Goal: Information Seeking & Learning: Find specific fact

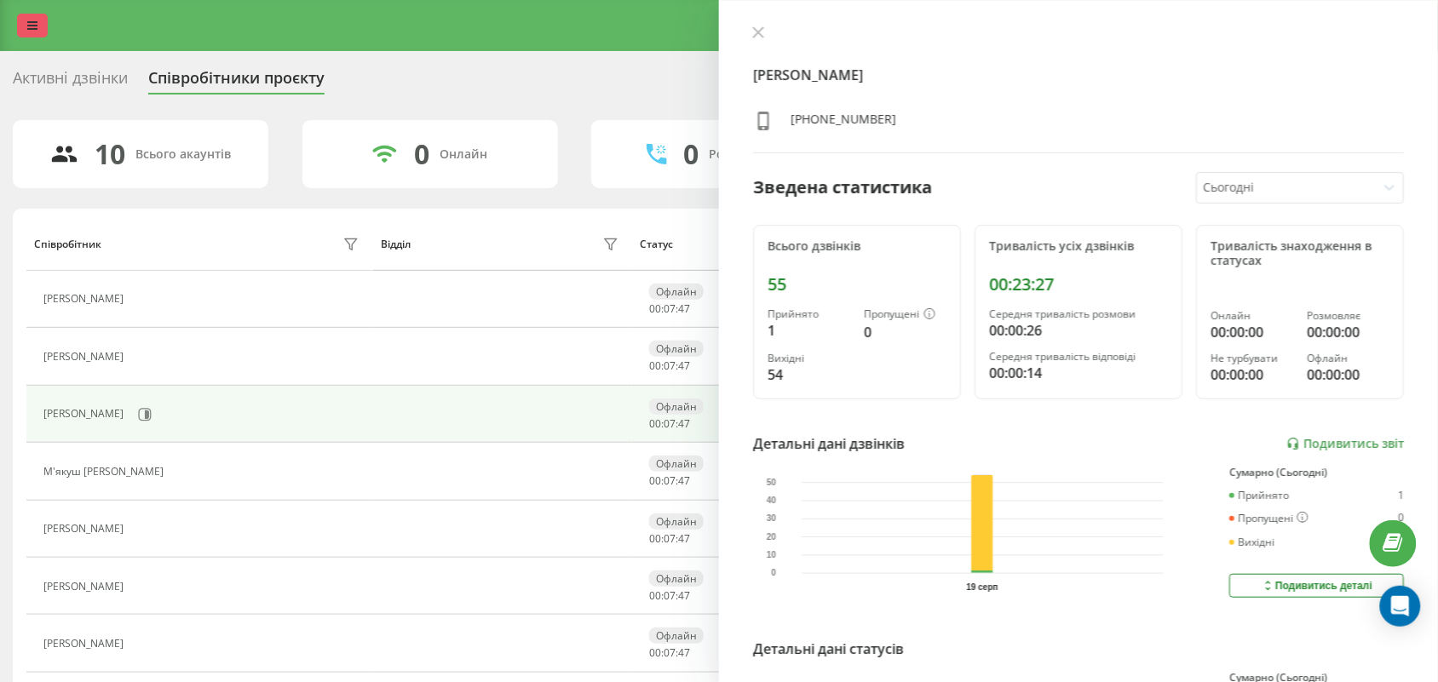
click at [24, 17] on link at bounding box center [32, 26] width 31 height 24
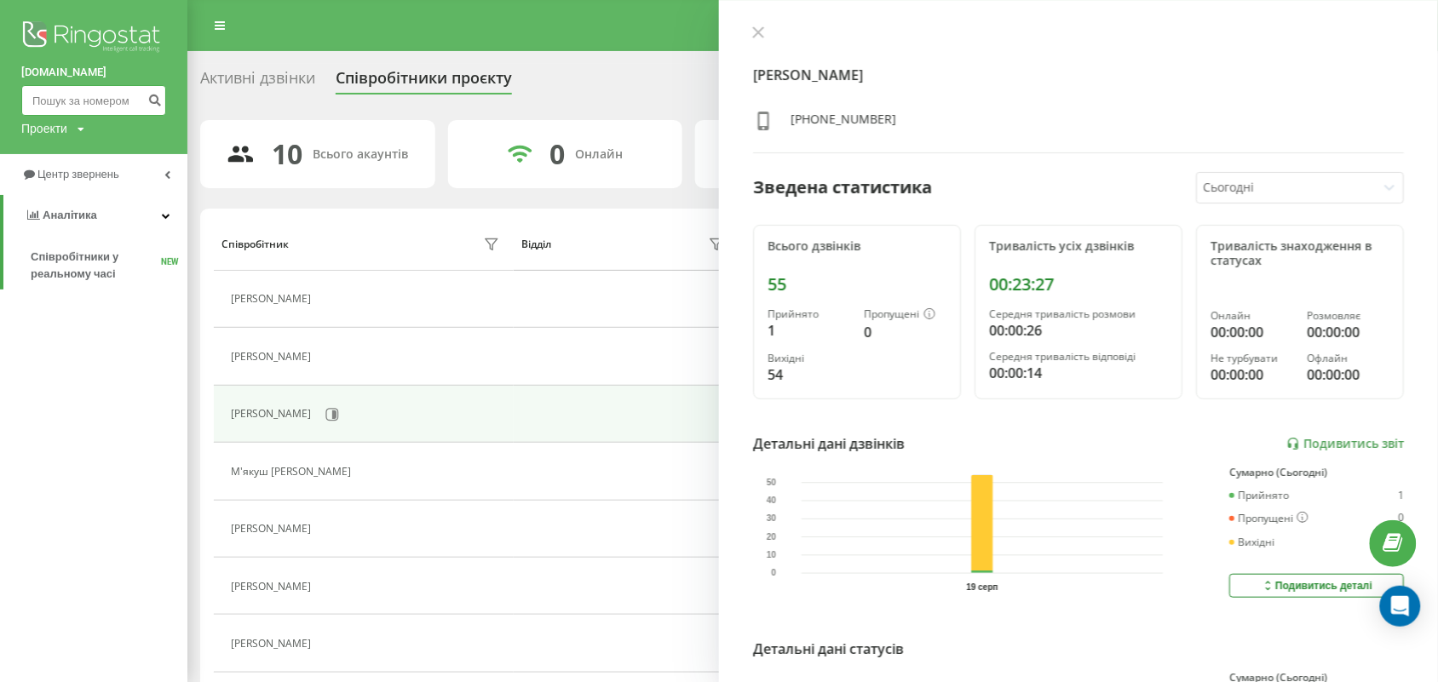
click at [71, 91] on input at bounding box center [93, 100] width 145 height 31
type input "0976545658"
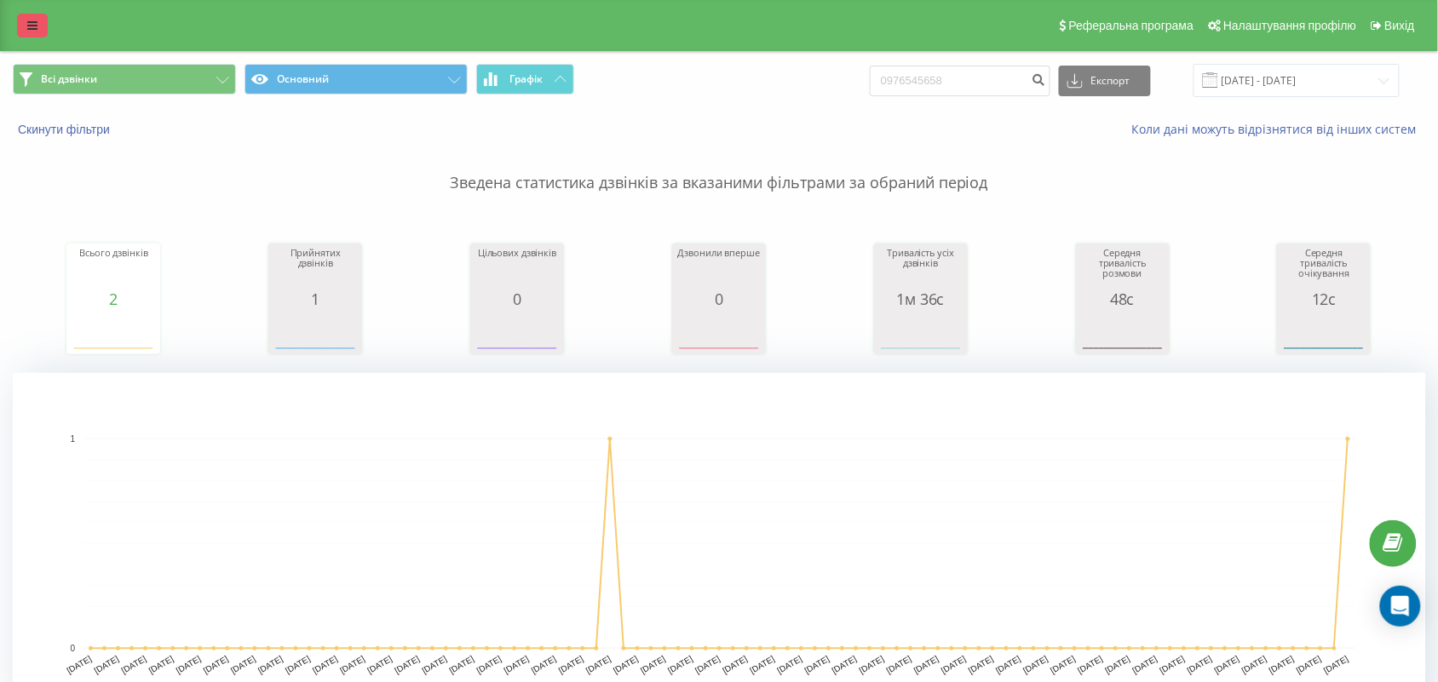
click at [43, 23] on link at bounding box center [32, 26] width 31 height 24
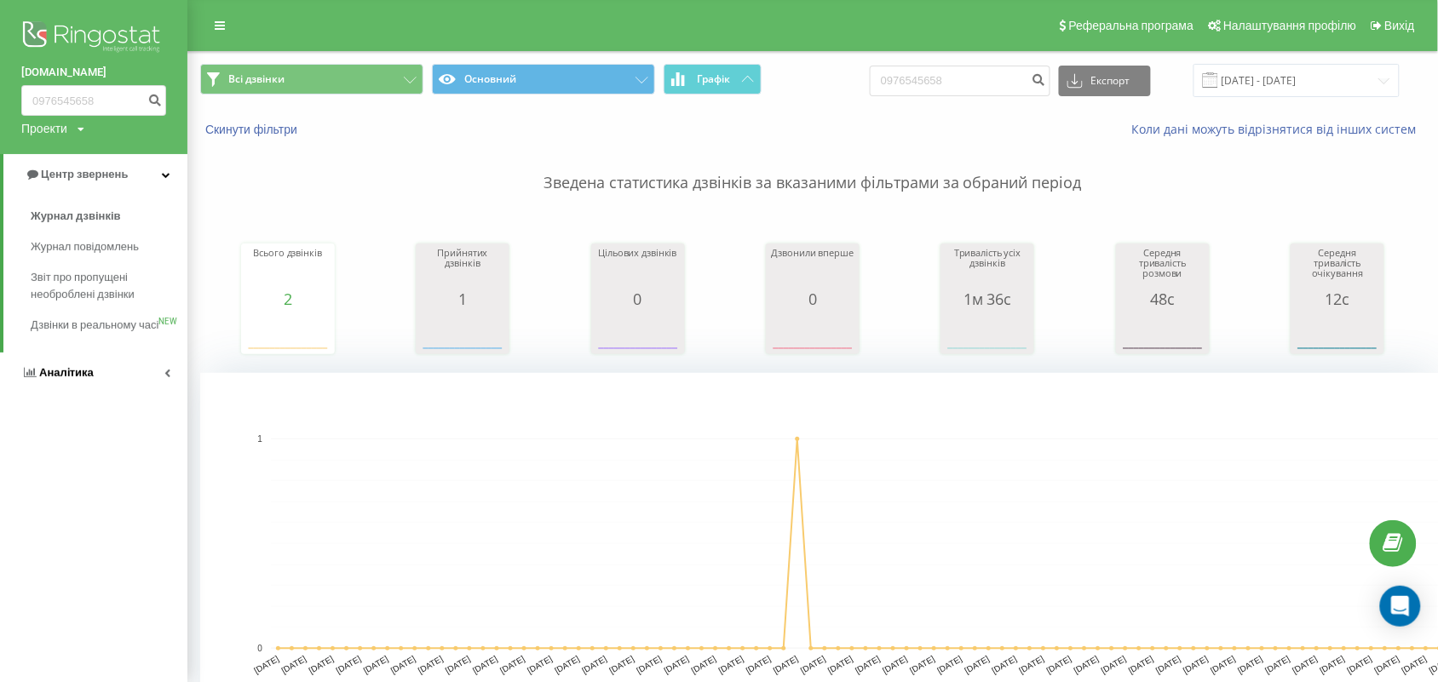
click at [90, 394] on link "Аналiтика" at bounding box center [93, 373] width 187 height 41
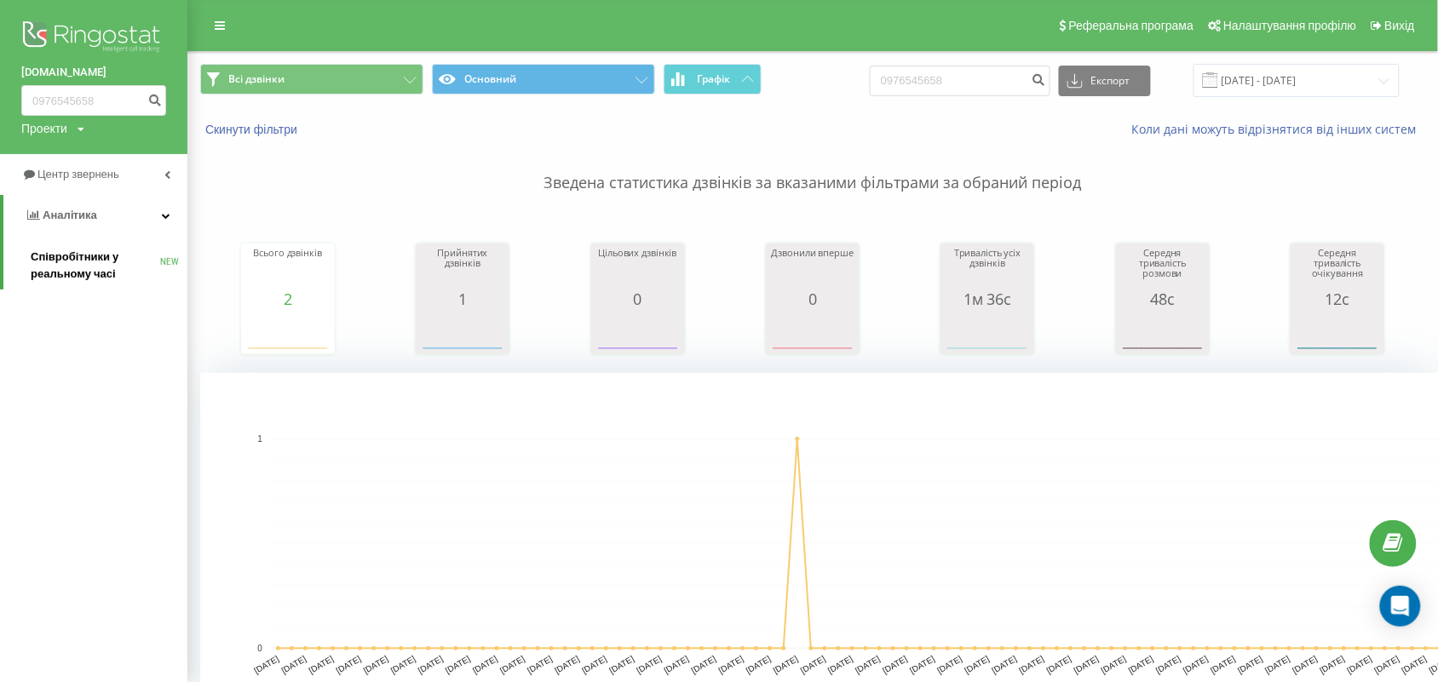
click at [56, 243] on link "Співробітники у реальному часі NEW" at bounding box center [109, 266] width 157 height 48
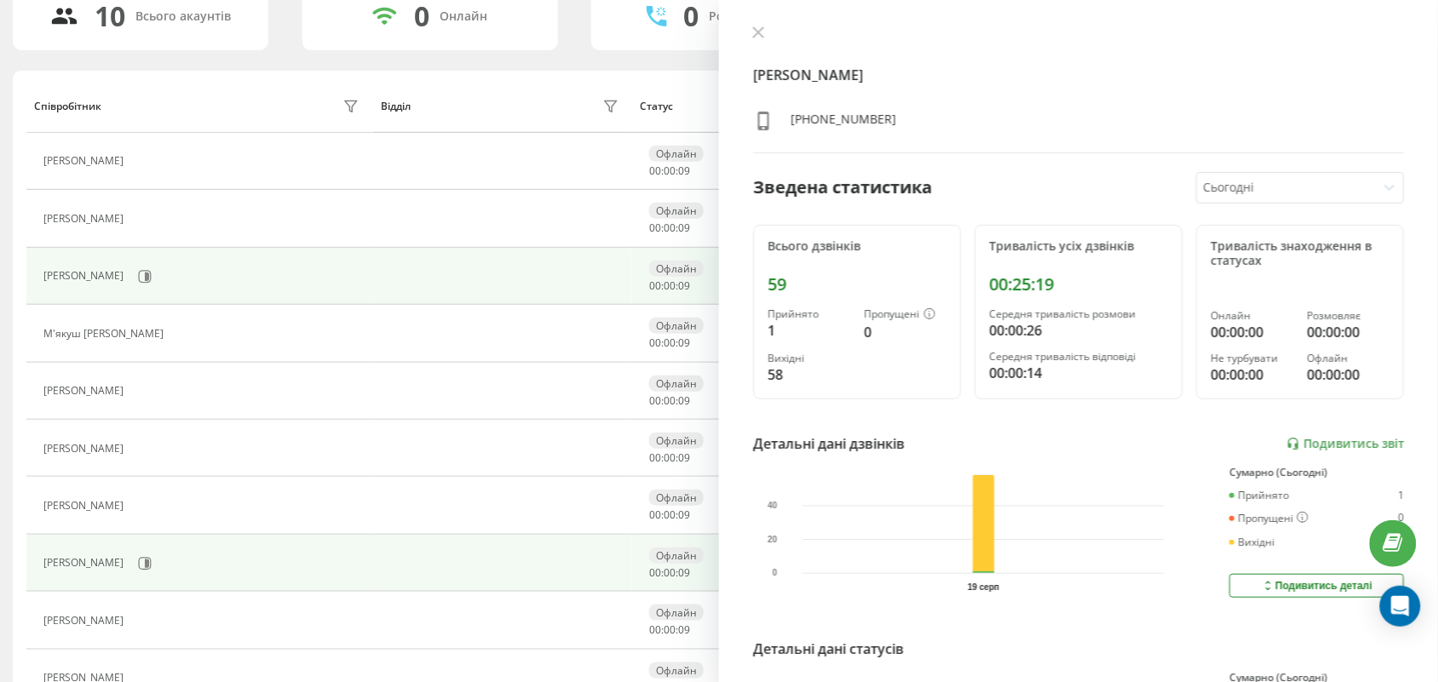
scroll to position [141, 0]
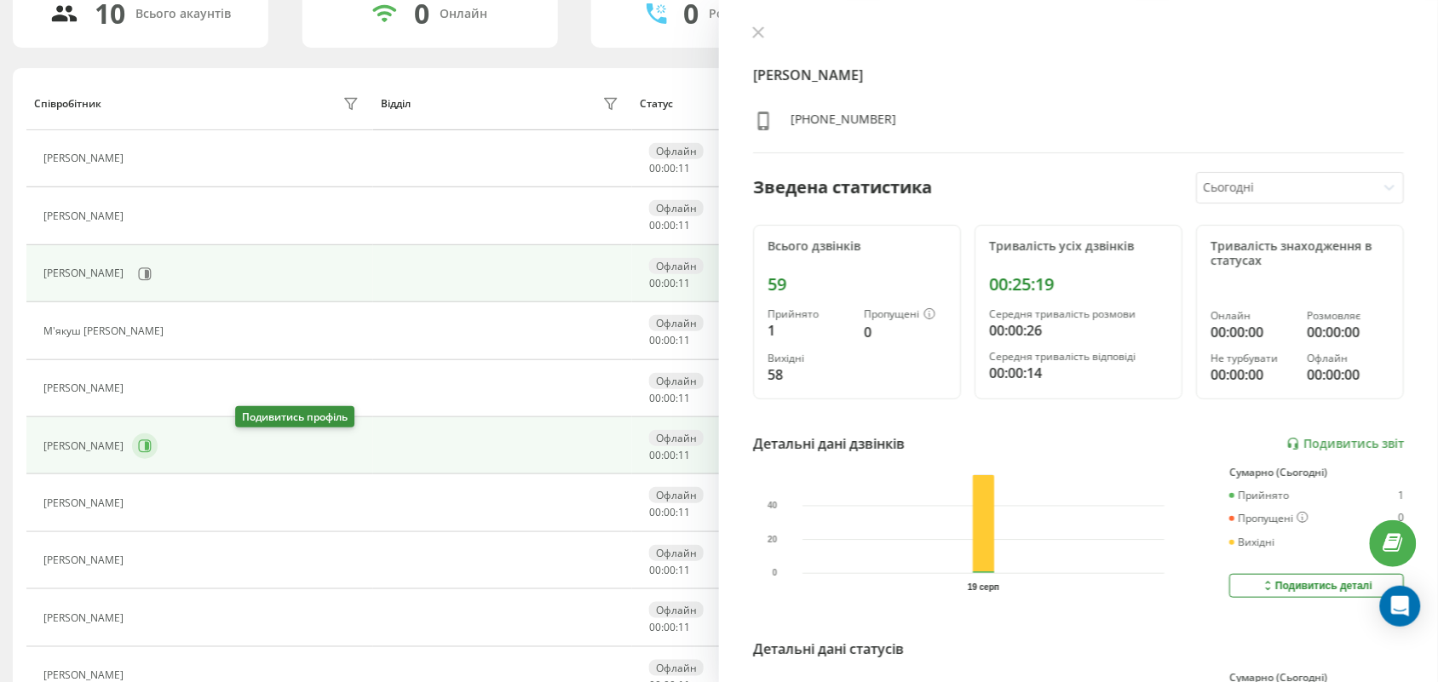
click at [158, 456] on button at bounding box center [145, 447] width 26 height 26
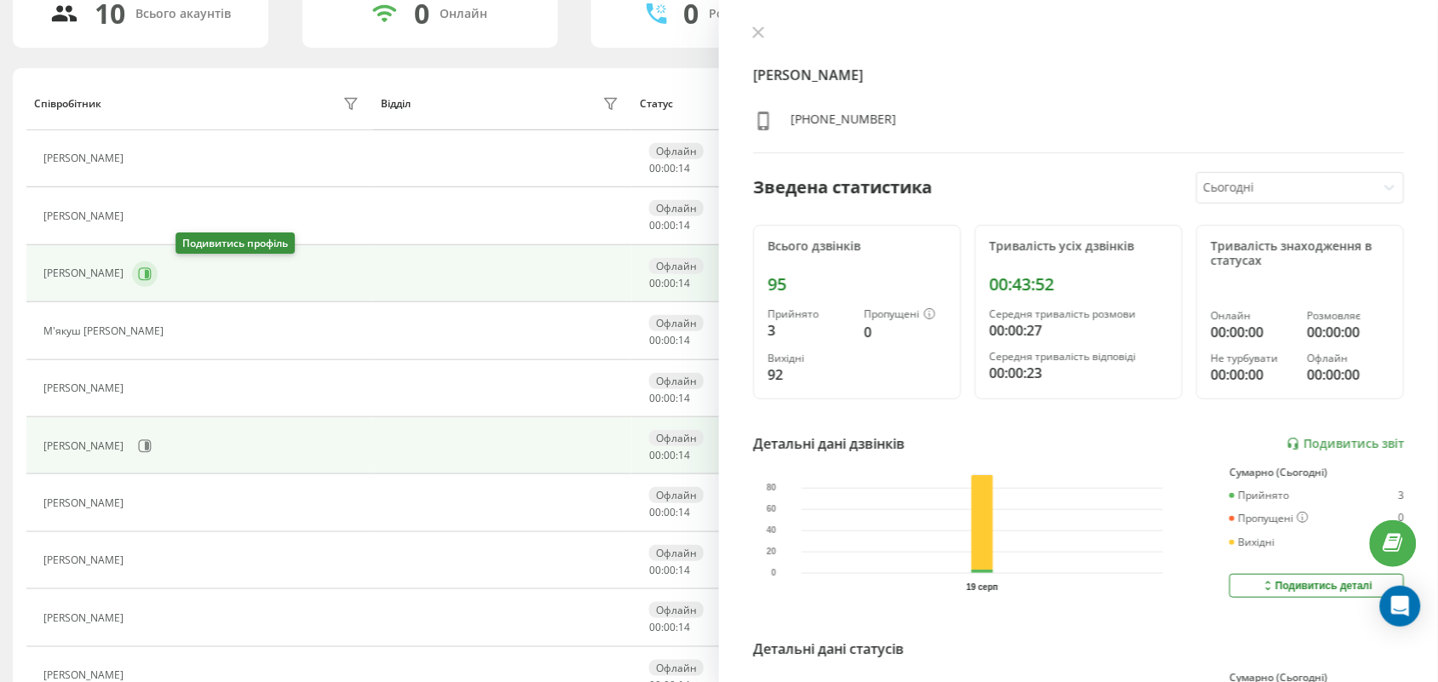
click at [152, 279] on icon at bounding box center [145, 274] width 14 height 14
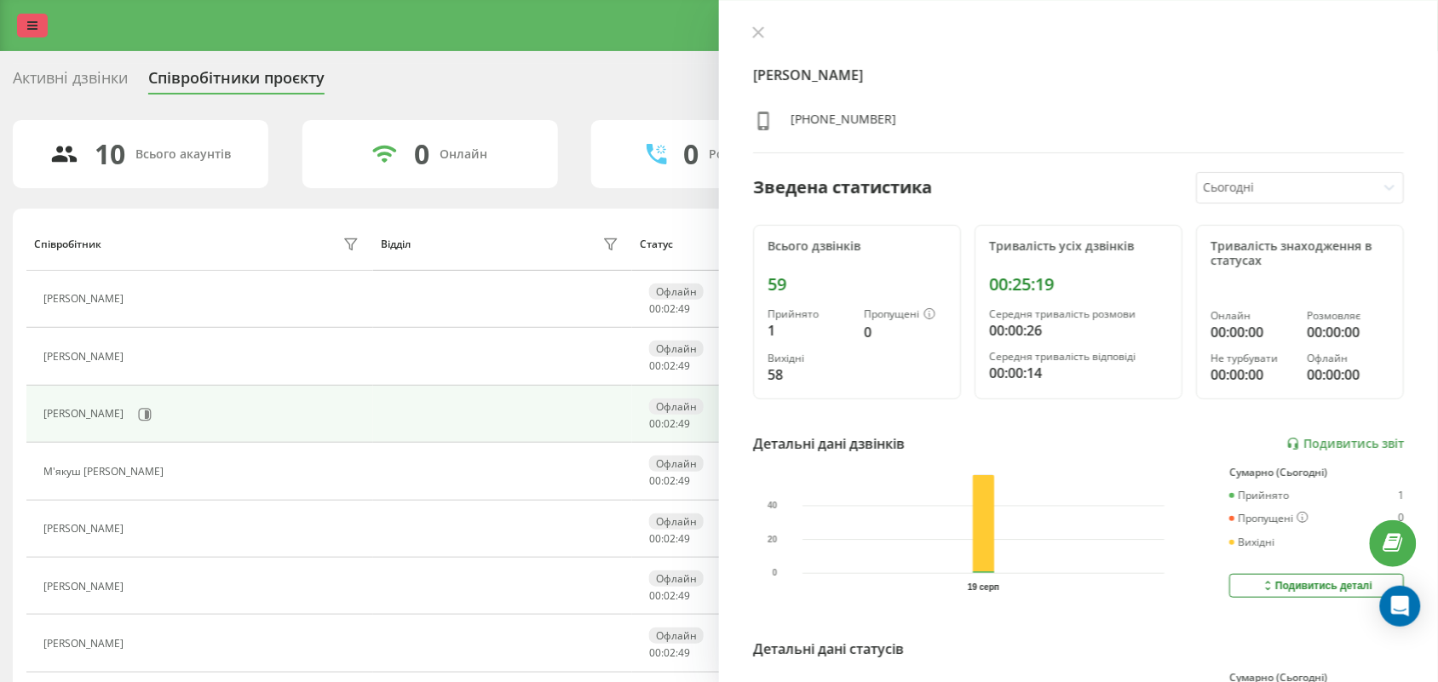
click at [28, 32] on icon at bounding box center [32, 26] width 10 height 12
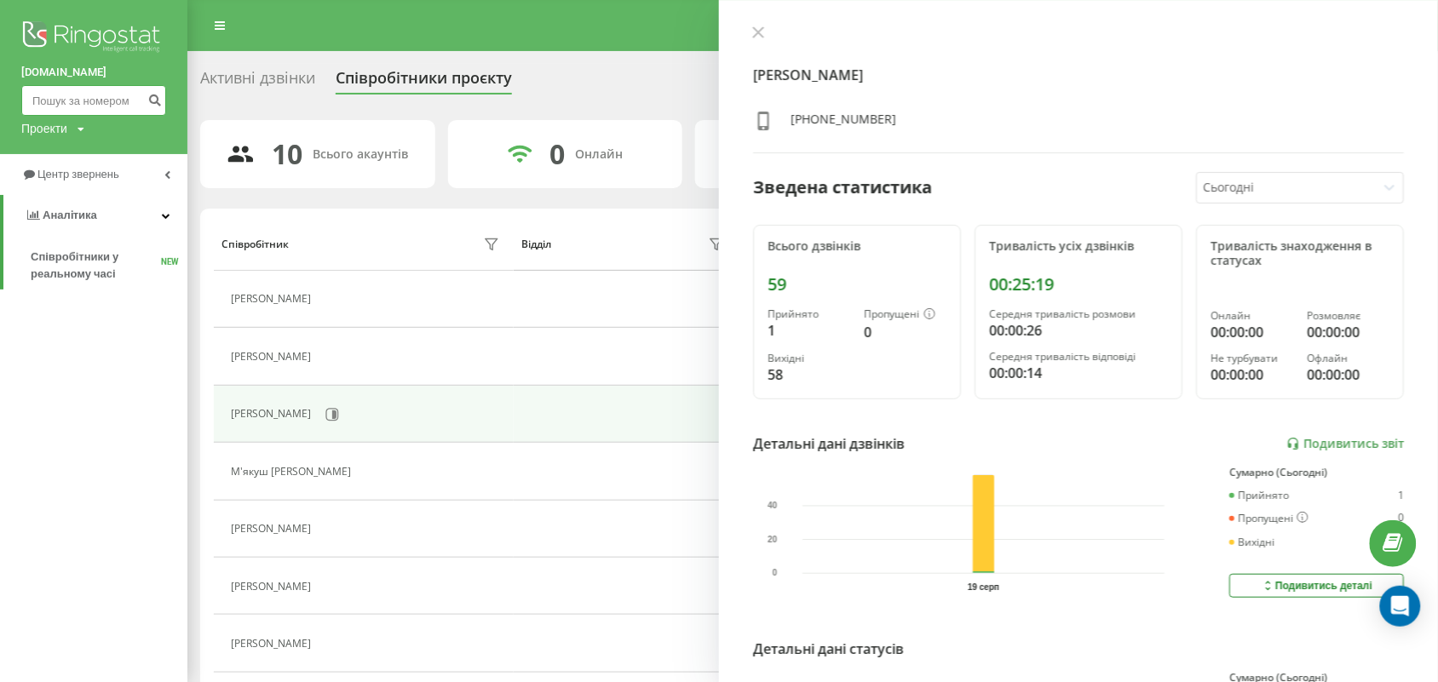
click at [75, 96] on input at bounding box center [93, 100] width 145 height 31
paste input "+380672320400"
click at [49, 102] on input "+380672320400" at bounding box center [93, 100] width 145 height 31
type input "0672320400"
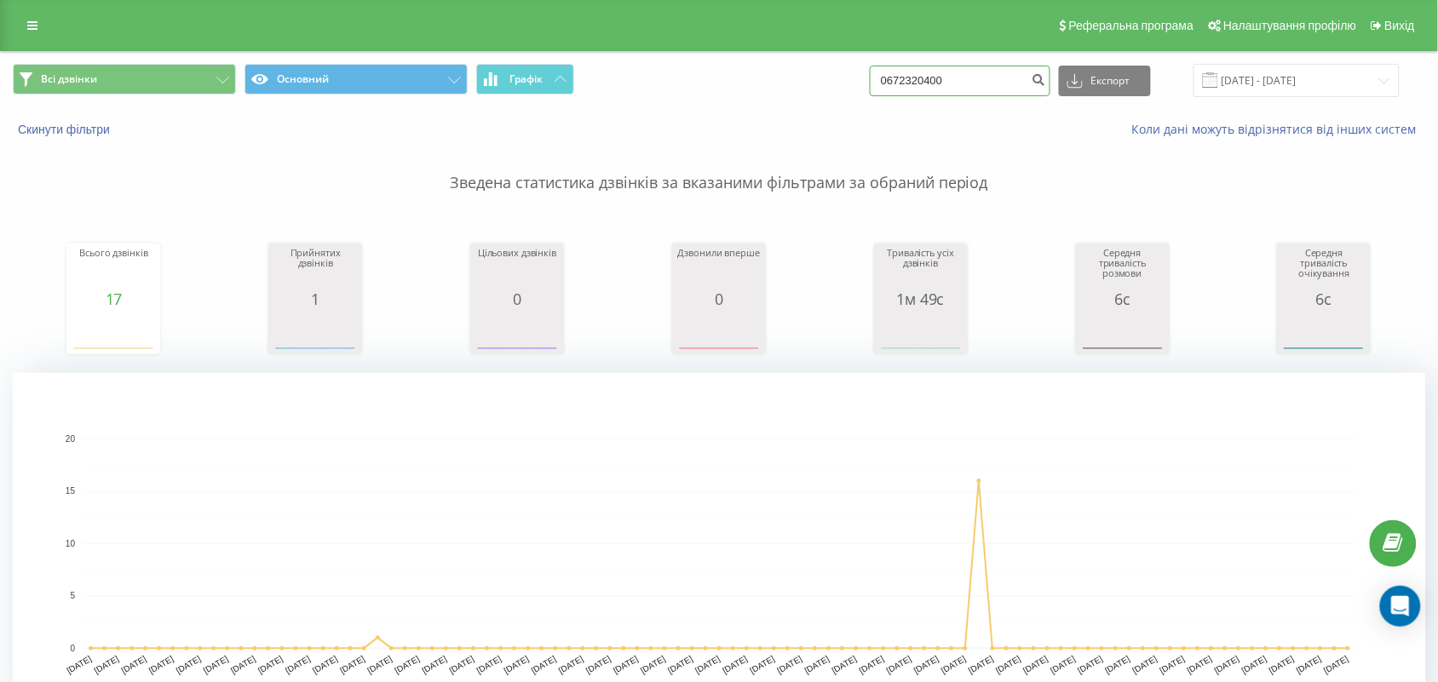
drag, startPoint x: 1005, startPoint y: 89, endPoint x: 844, endPoint y: 85, distance: 161.0
click at [844, 85] on div "Всі дзвінки Основний Графік 0672320400 Експорт .csv .xls .xlsx 19.05.2025 - 19.…" at bounding box center [719, 80] width 1412 height 33
paste input "+380689612054"
click at [924, 79] on input "+380689612054" at bounding box center [960, 81] width 181 height 31
type input "0689612054"
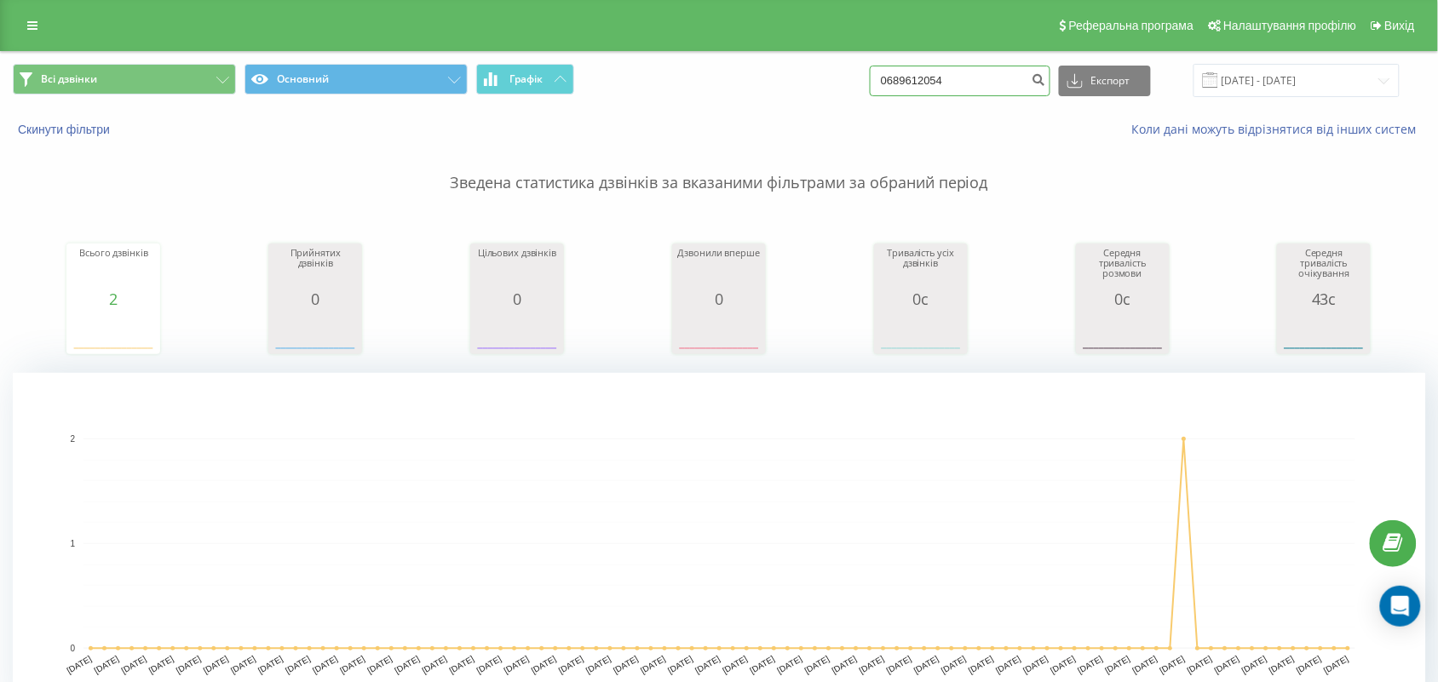
drag, startPoint x: 1006, startPoint y: 78, endPoint x: 887, endPoint y: 78, distance: 119.2
click at [887, 78] on div "Всі дзвінки Основний Графік 0689612054 Експорт .csv .xls .xlsx 19.05.2025 - 19.…" at bounding box center [719, 80] width 1412 height 33
type input "0961293130"
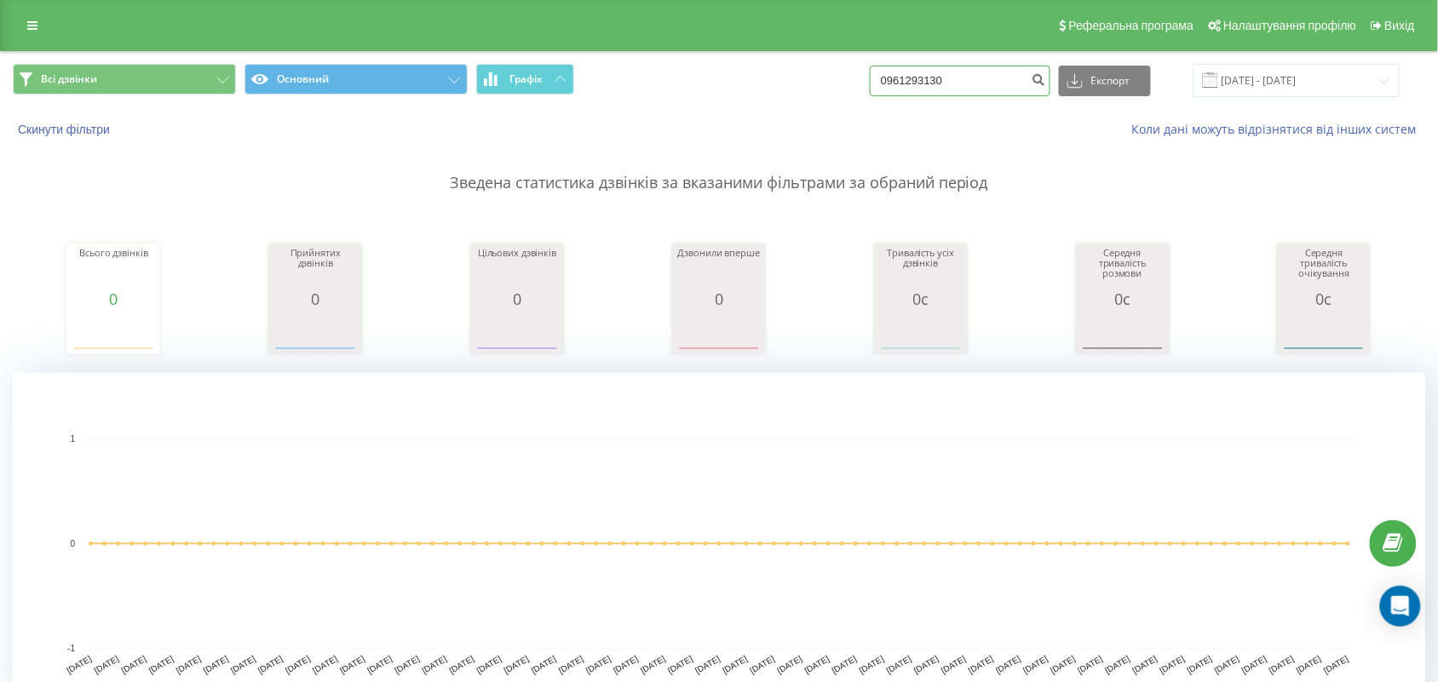
click at [991, 87] on input "0961293130" at bounding box center [960, 81] width 181 height 31
drag, startPoint x: 1001, startPoint y: 79, endPoint x: 875, endPoint y: 66, distance: 126.7
click at [875, 66] on div "Всі дзвінки Основний Графік 0961293130 Експорт .csv .xls .xlsx 19.05.2025 - 19.…" at bounding box center [719, 80] width 1412 height 33
paste input "+380987721583"
click at [922, 81] on input "+380987721583" at bounding box center [960, 81] width 181 height 31
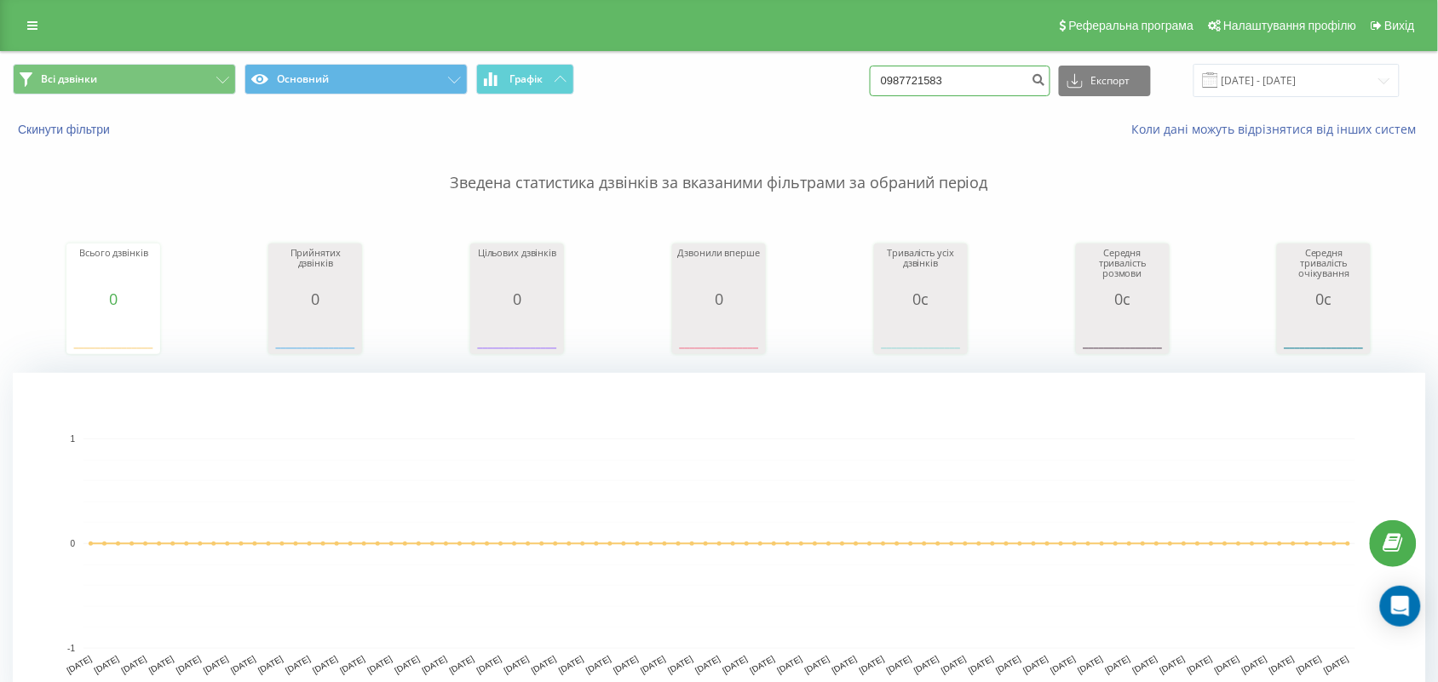
type input "0987721583"
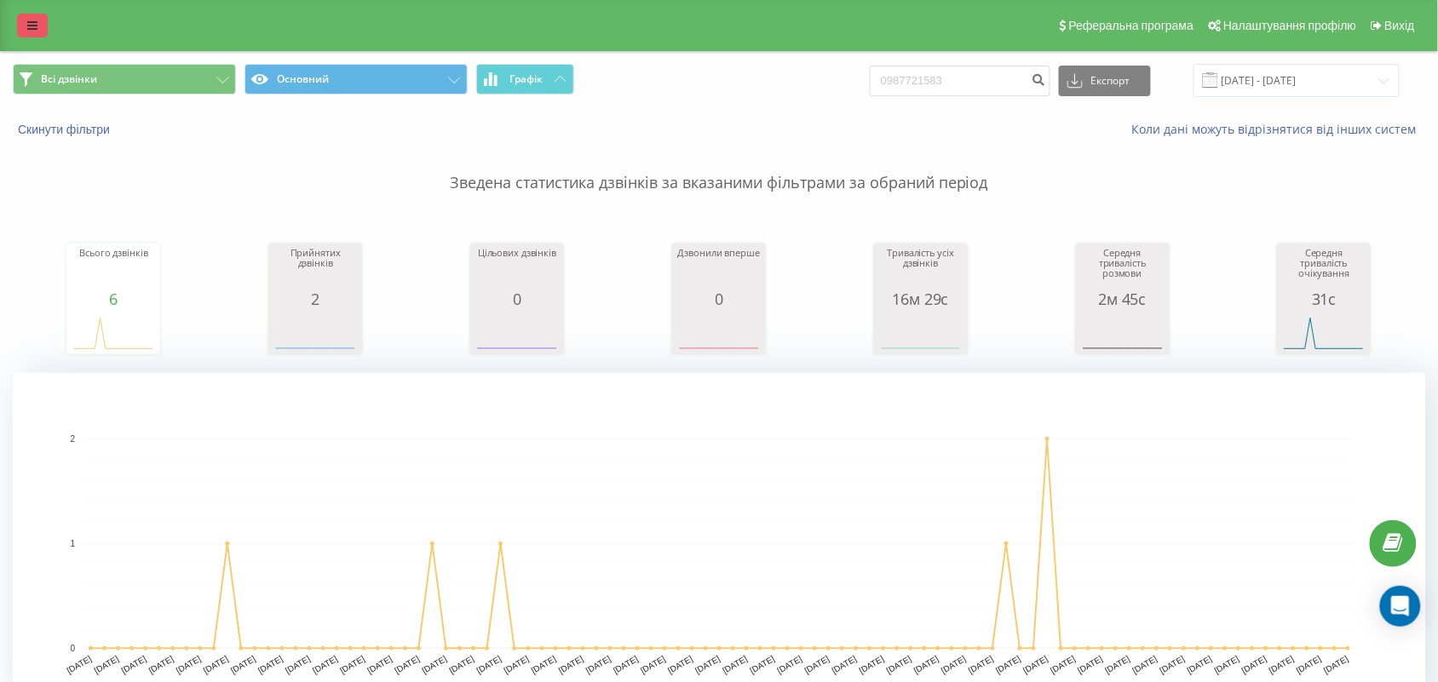
click at [44, 21] on link at bounding box center [32, 26] width 31 height 24
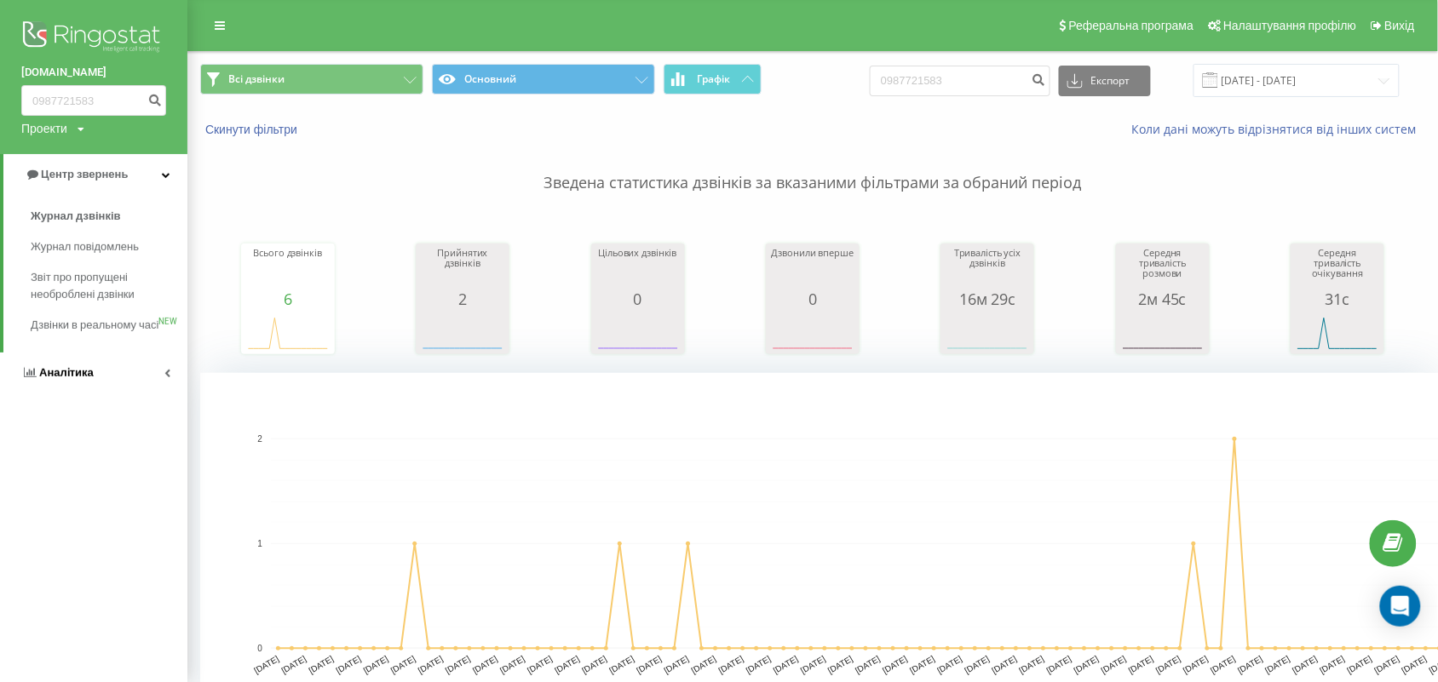
click at [54, 379] on span "Аналiтика" at bounding box center [66, 372] width 55 height 13
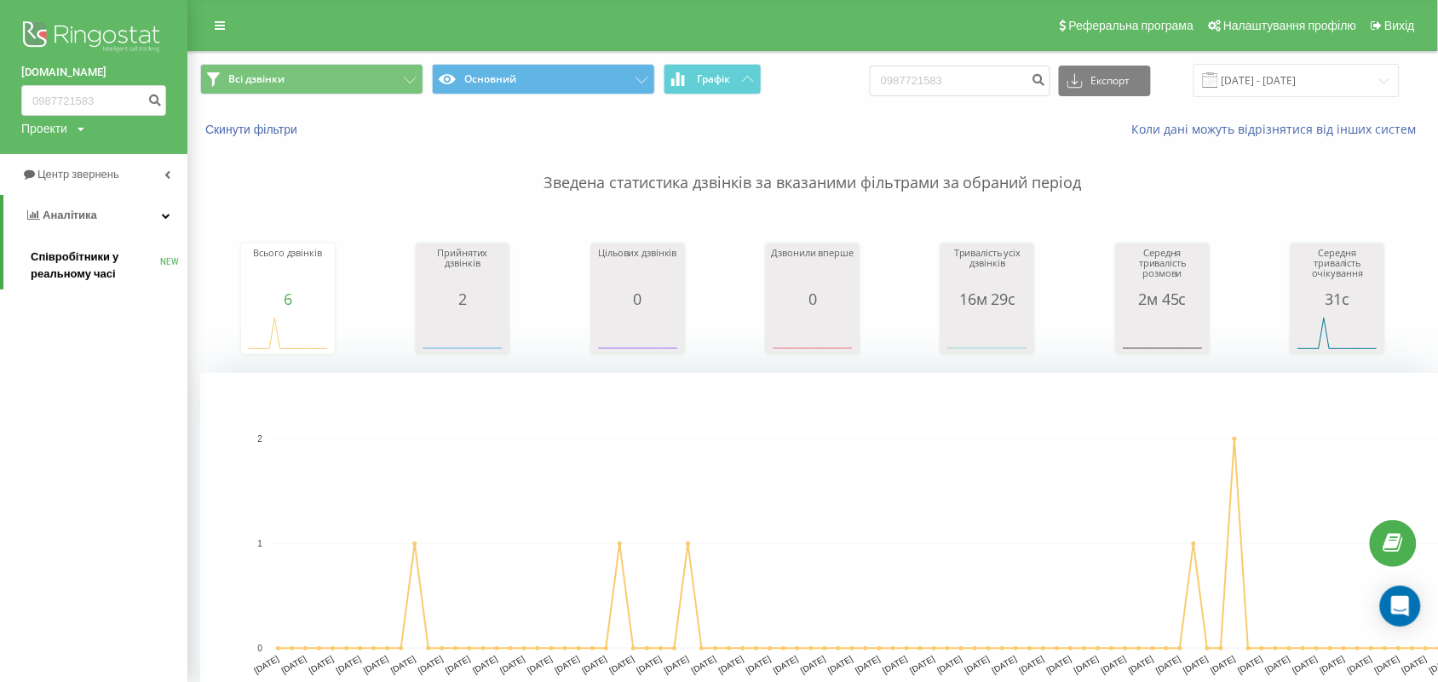
click at [51, 268] on span "Співробітники у реальному часі" at bounding box center [95, 266] width 129 height 34
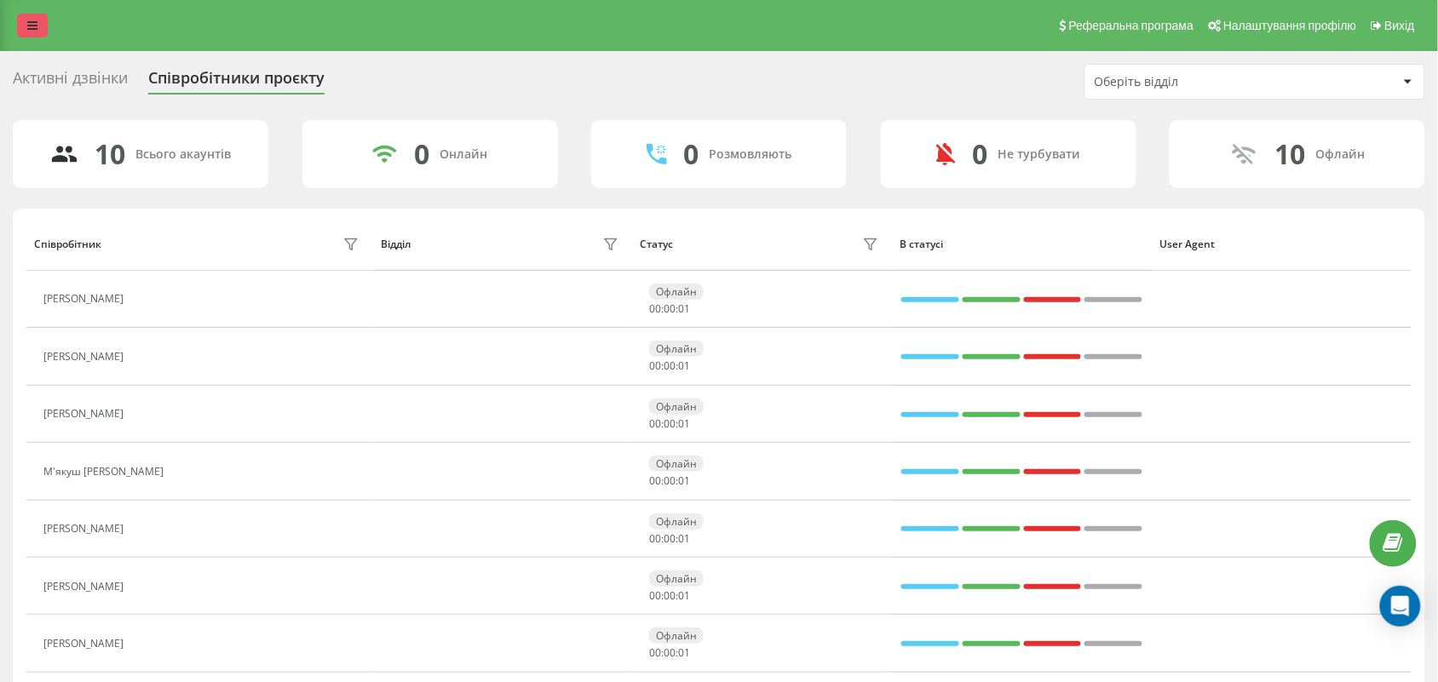
click at [20, 18] on link at bounding box center [32, 26] width 31 height 24
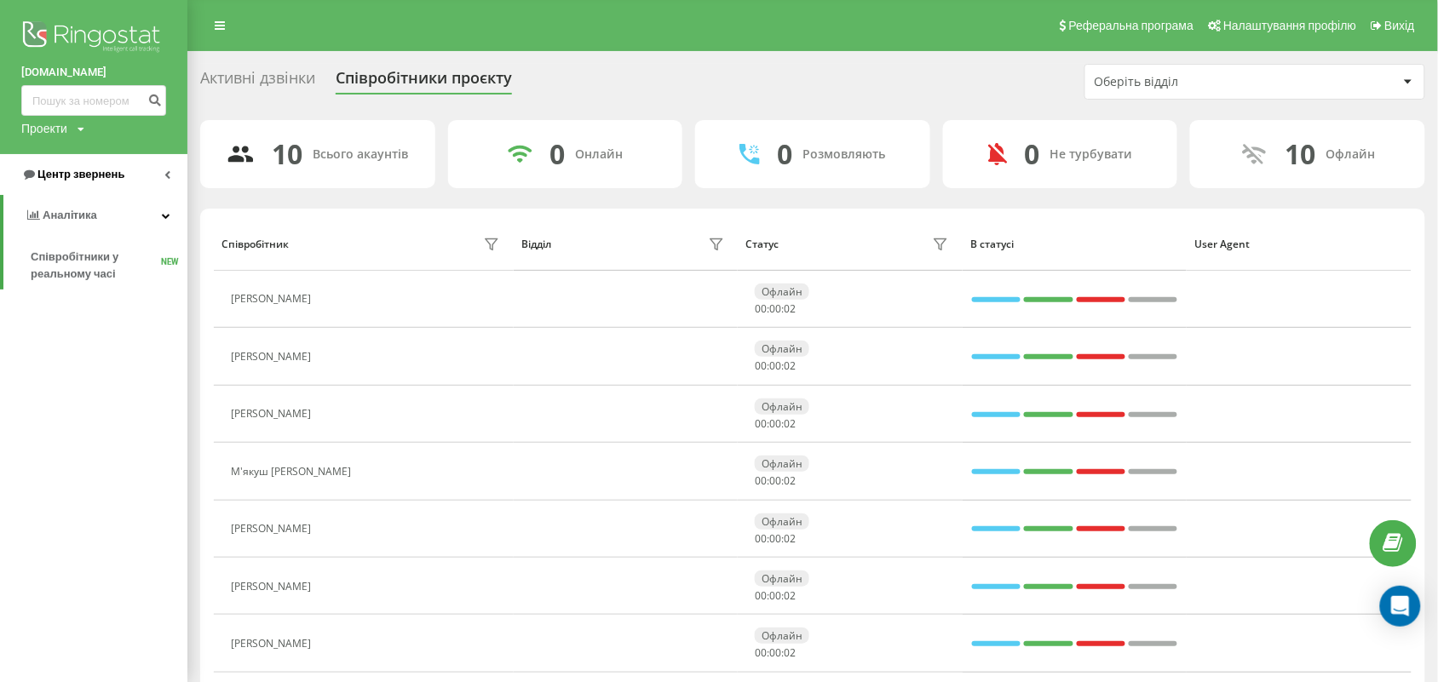
click at [120, 172] on span "Центр звернень" at bounding box center [80, 174] width 87 height 13
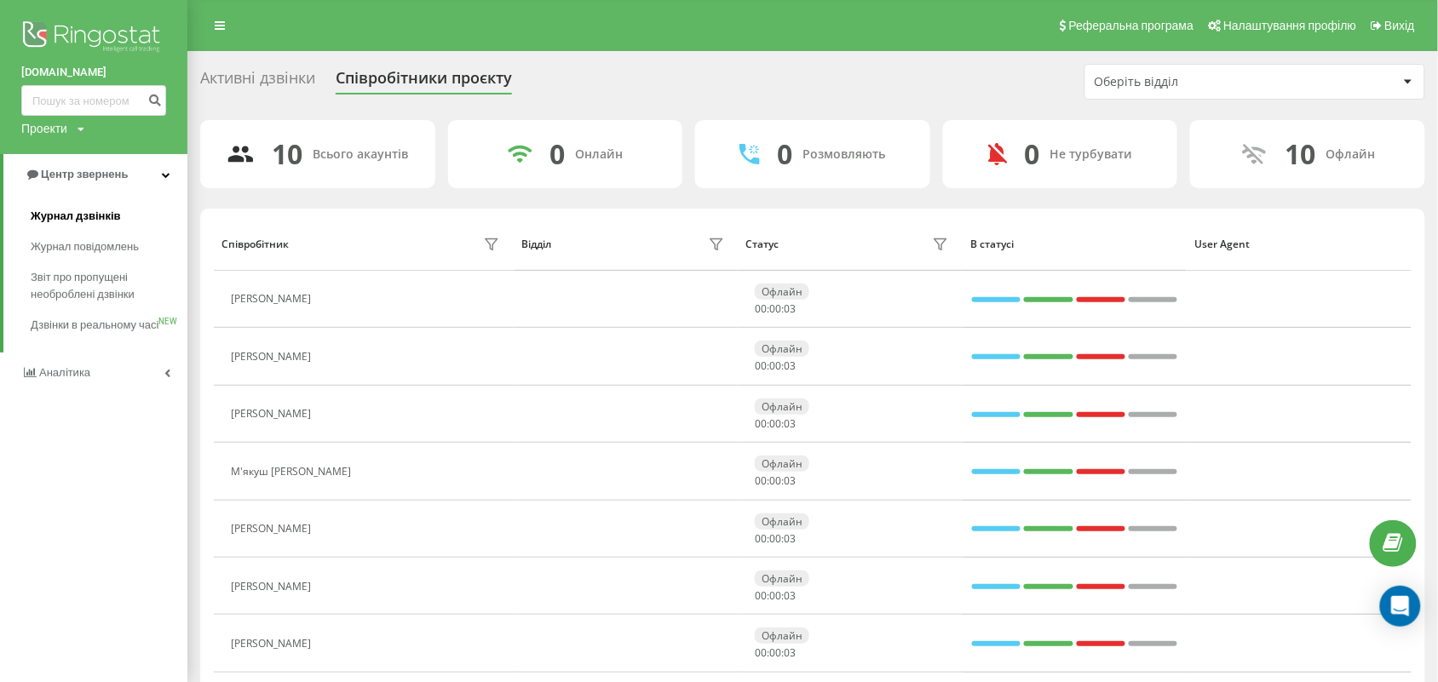
click at [112, 201] on link "Журнал дзвінків" at bounding box center [109, 216] width 157 height 31
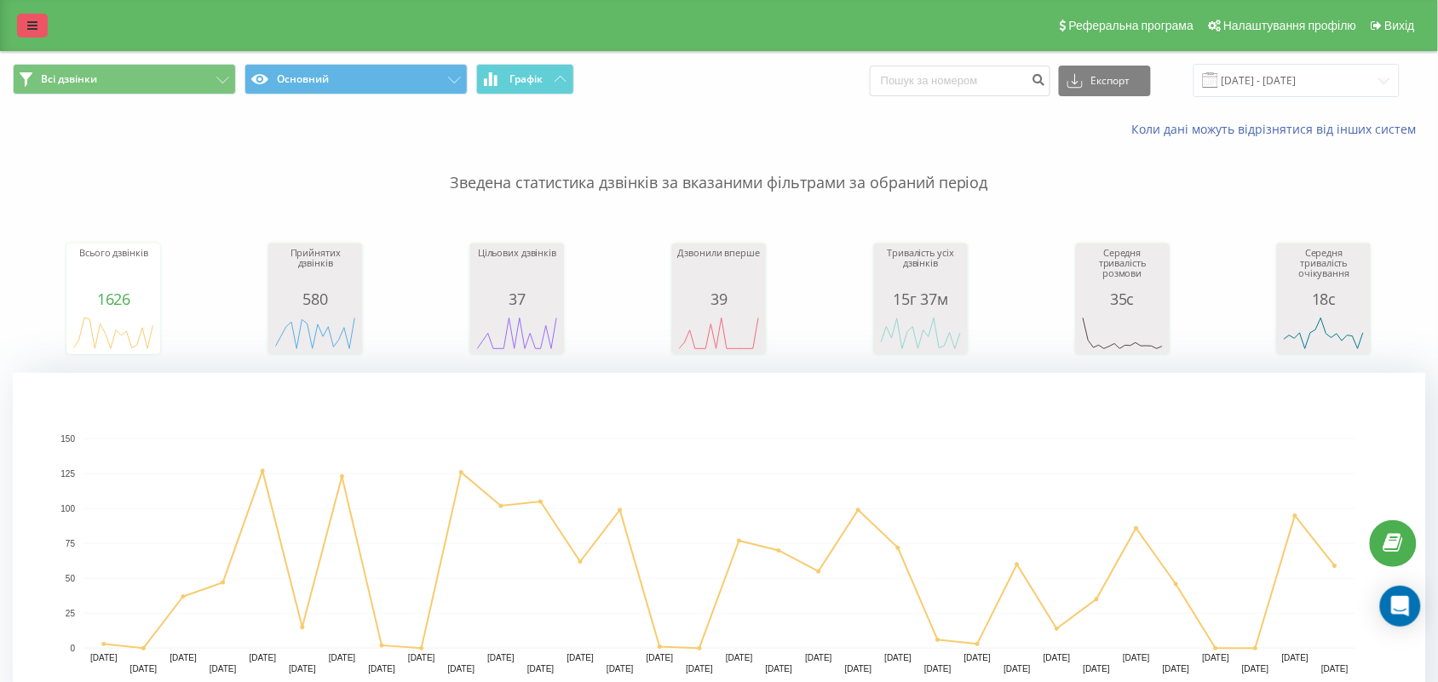
click at [17, 36] on div "Реферальна програма Налаштування профілю Вихід" at bounding box center [719, 25] width 1438 height 51
click at [1322, 86] on input "19.07.2025 - 19.08.2025" at bounding box center [1296, 80] width 206 height 33
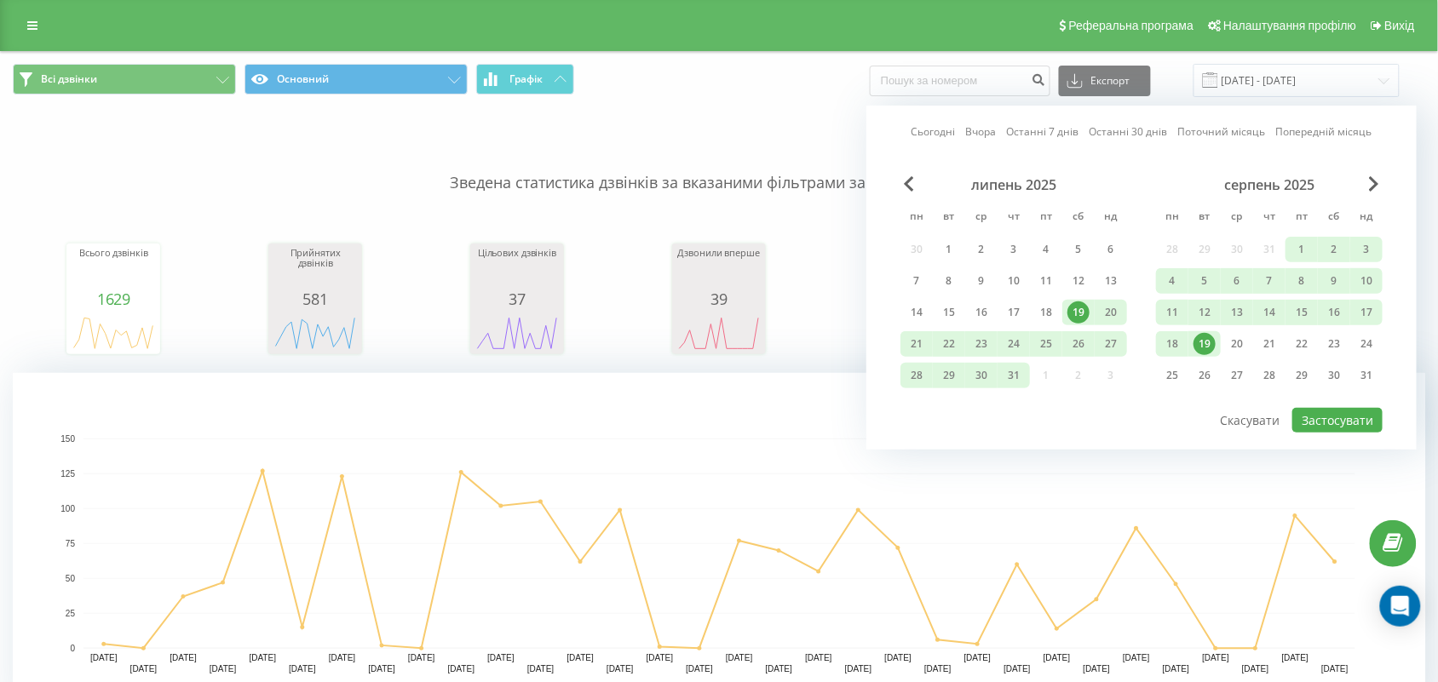
click at [1205, 349] on div "19" at bounding box center [1204, 344] width 22 height 22
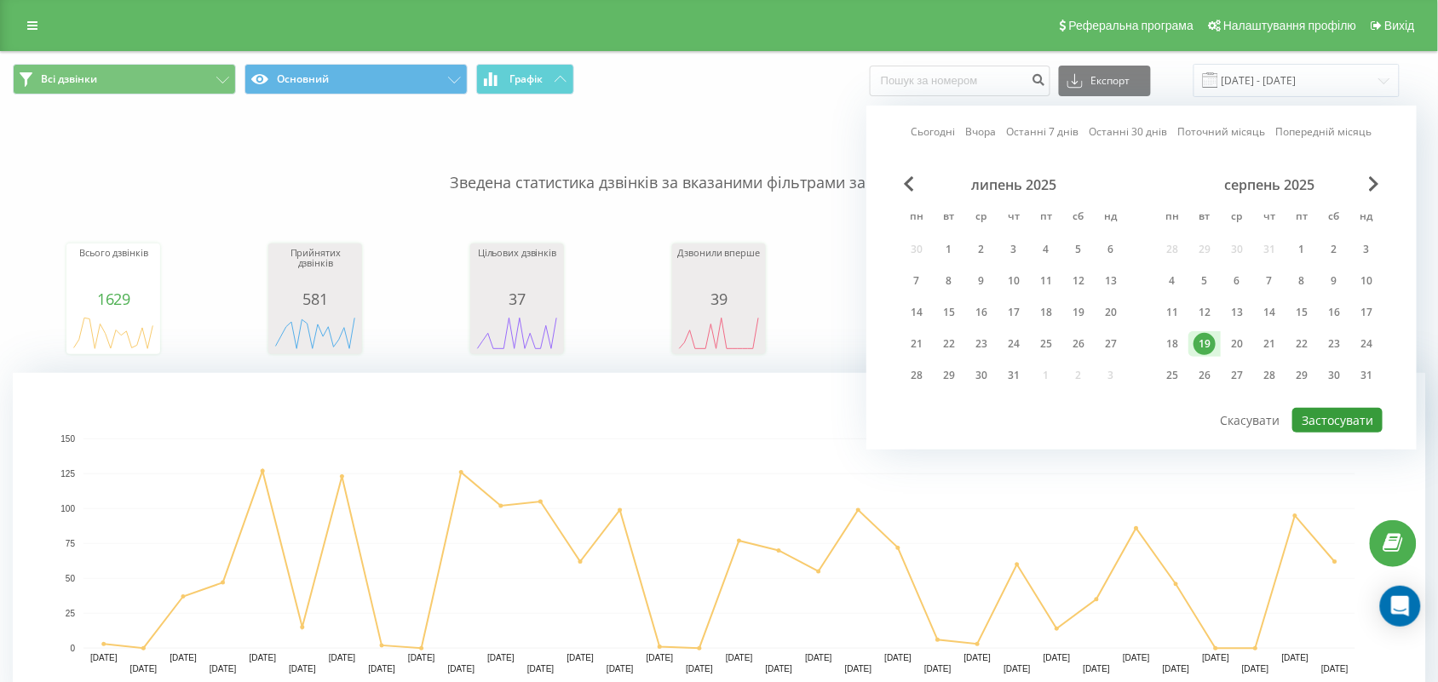
click at [1339, 411] on button "Застосувати" at bounding box center [1337, 420] width 90 height 25
type input "[DATE] - [DATE]"
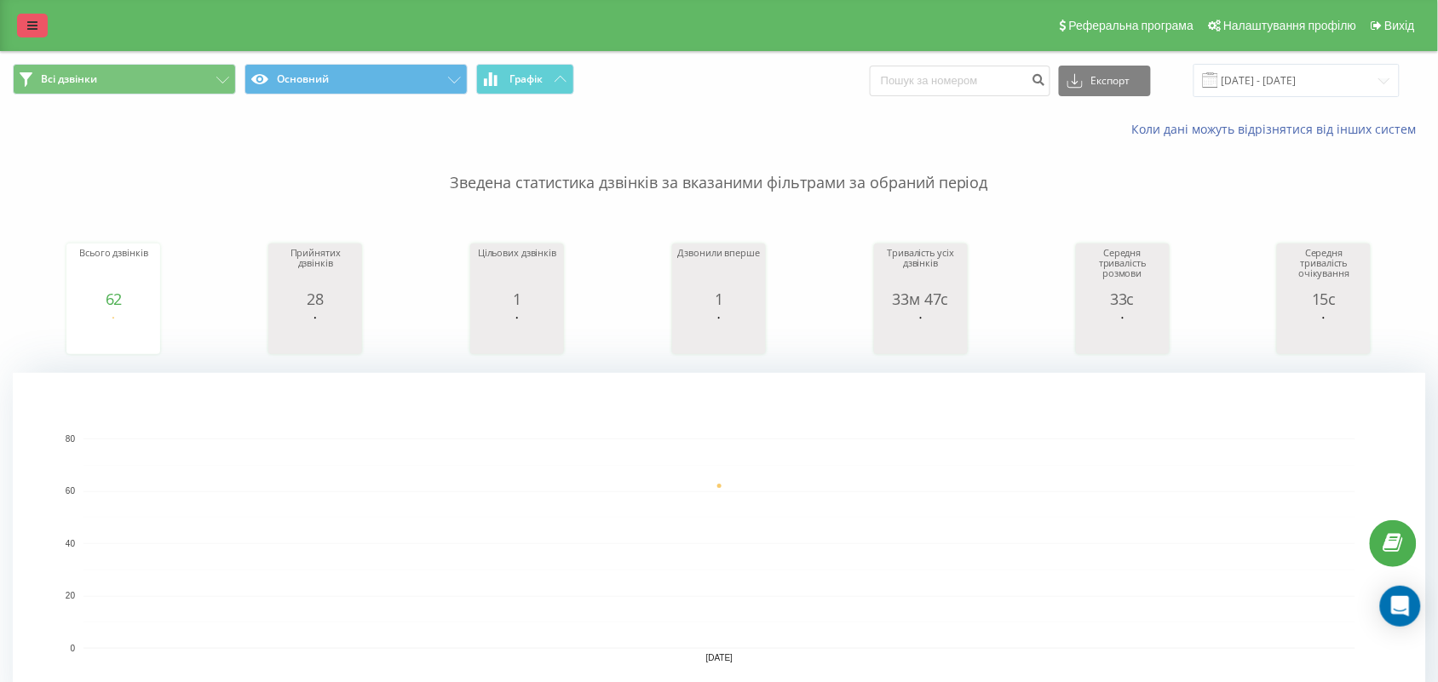
click at [37, 21] on icon at bounding box center [32, 26] width 10 height 12
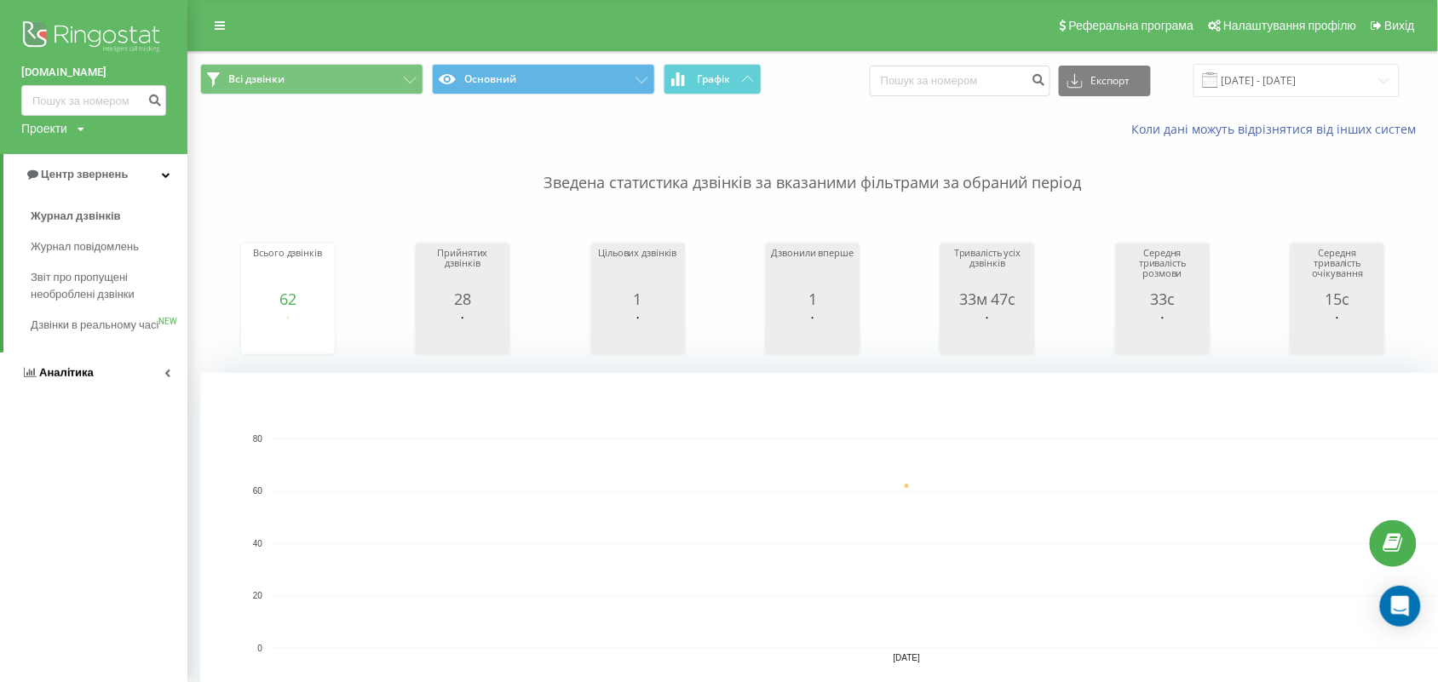
click at [54, 394] on link "Аналiтика" at bounding box center [93, 373] width 187 height 41
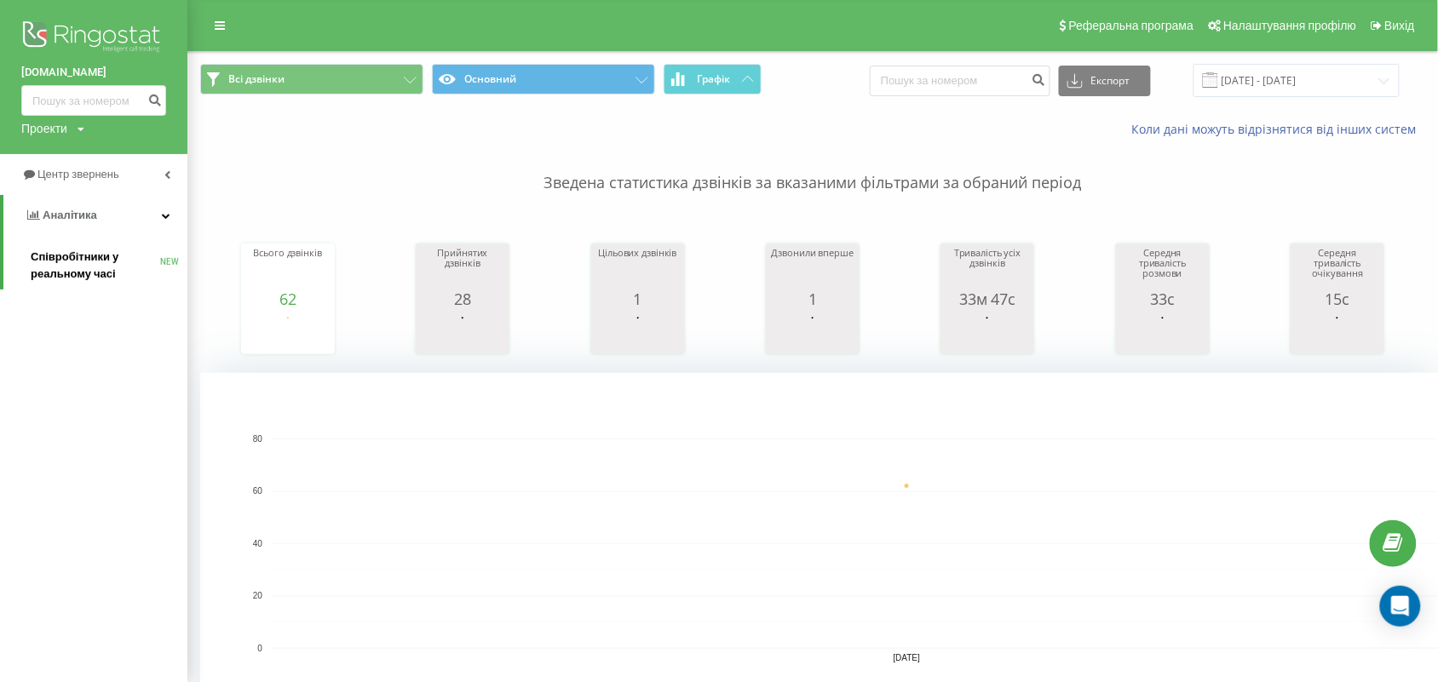
click at [65, 287] on link "Співробітники у реальному часі NEW" at bounding box center [109, 266] width 157 height 48
click at [96, 264] on span "Співробітники у реальному часі" at bounding box center [95, 266] width 129 height 34
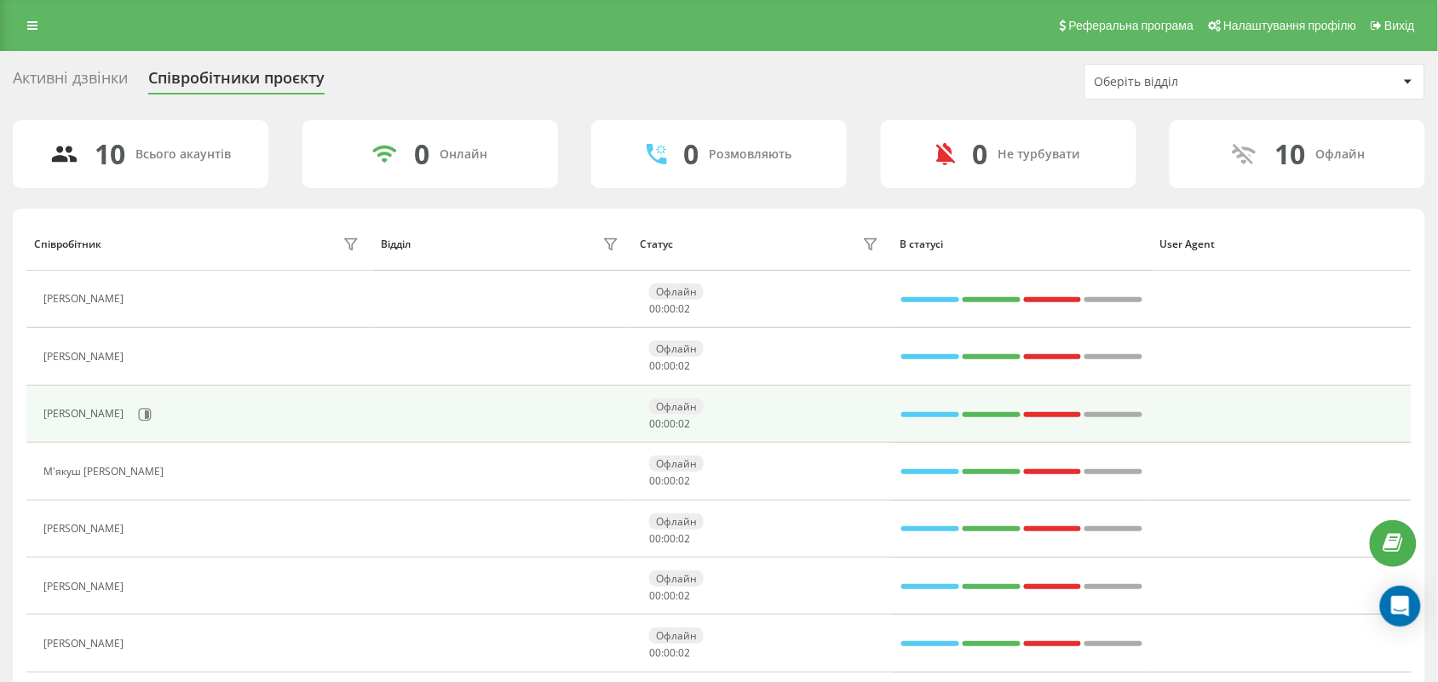
click at [172, 411] on div "[PERSON_NAME]" at bounding box center [203, 414] width 320 height 29
click at [152, 413] on icon at bounding box center [145, 414] width 13 height 13
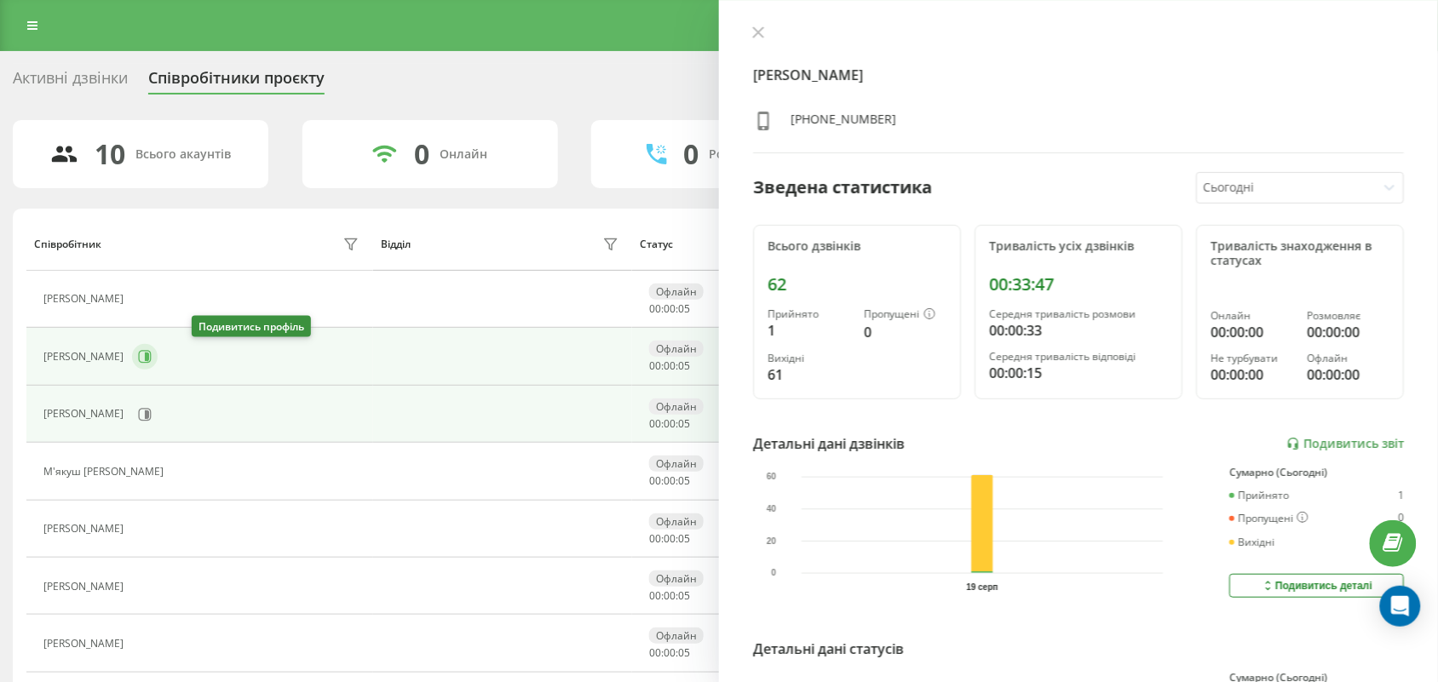
click at [158, 352] on button at bounding box center [145, 357] width 26 height 26
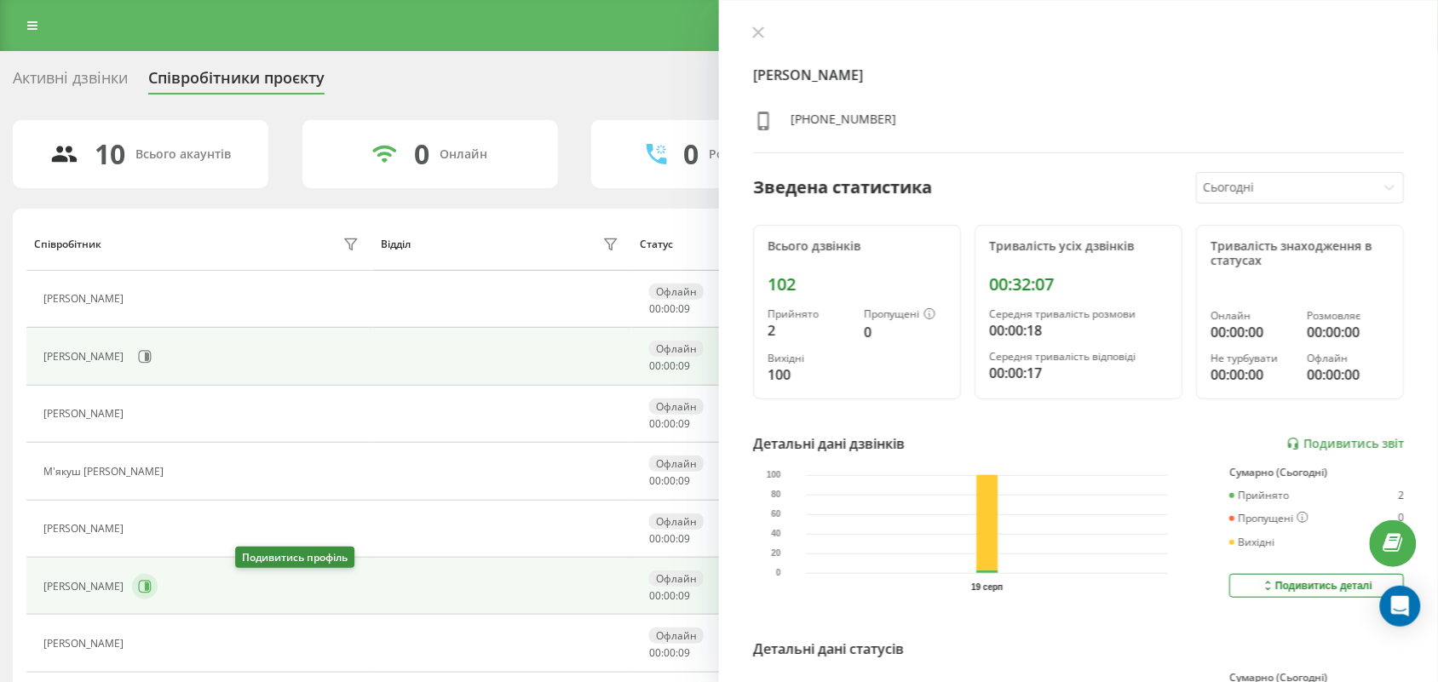
click at [158, 588] on button at bounding box center [145, 587] width 26 height 26
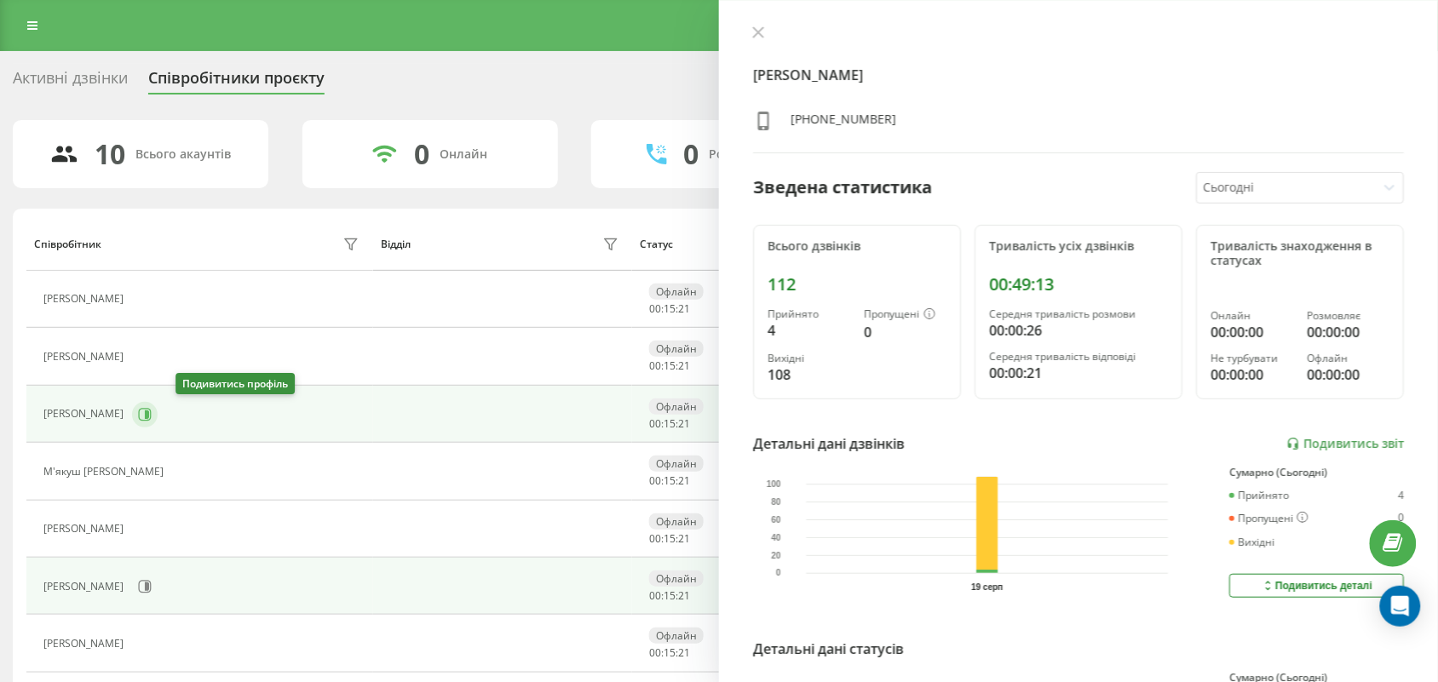
click at [158, 422] on button at bounding box center [145, 415] width 26 height 26
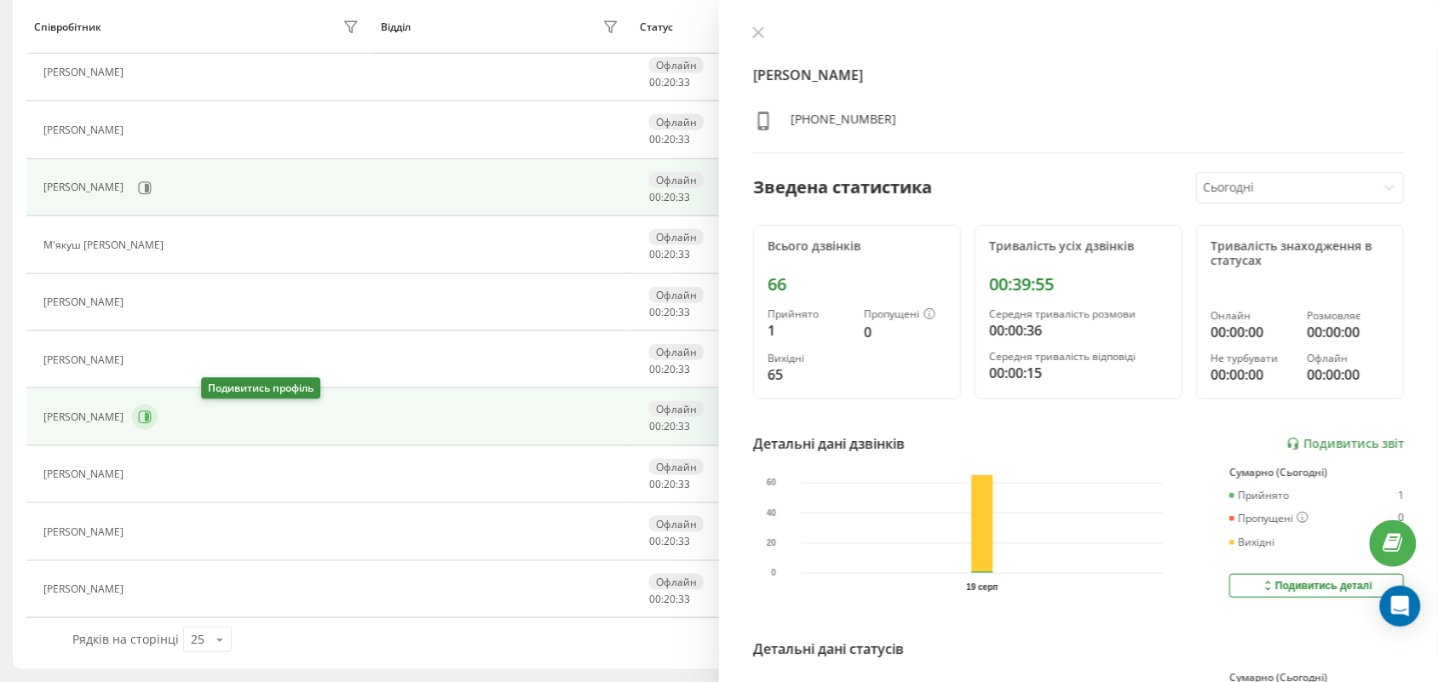
click at [152, 422] on icon at bounding box center [145, 417] width 13 height 13
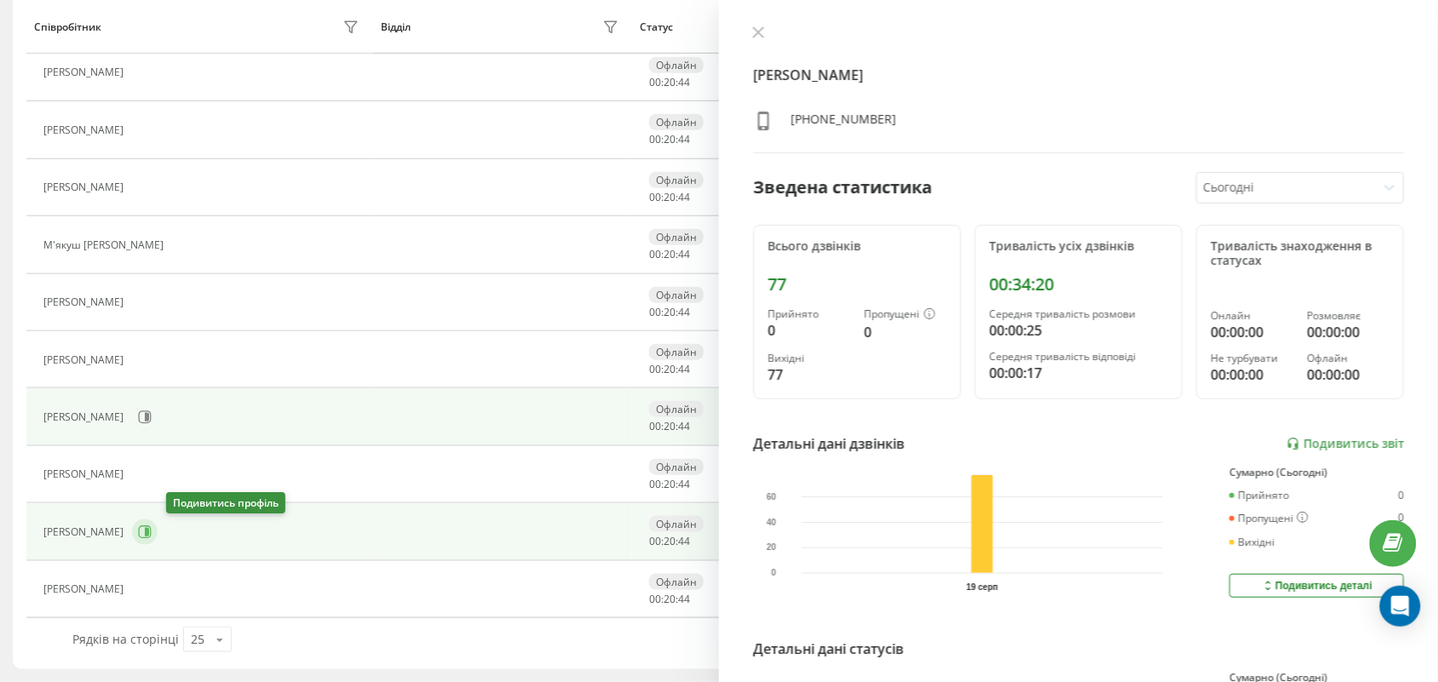
click at [158, 537] on button at bounding box center [145, 533] width 26 height 26
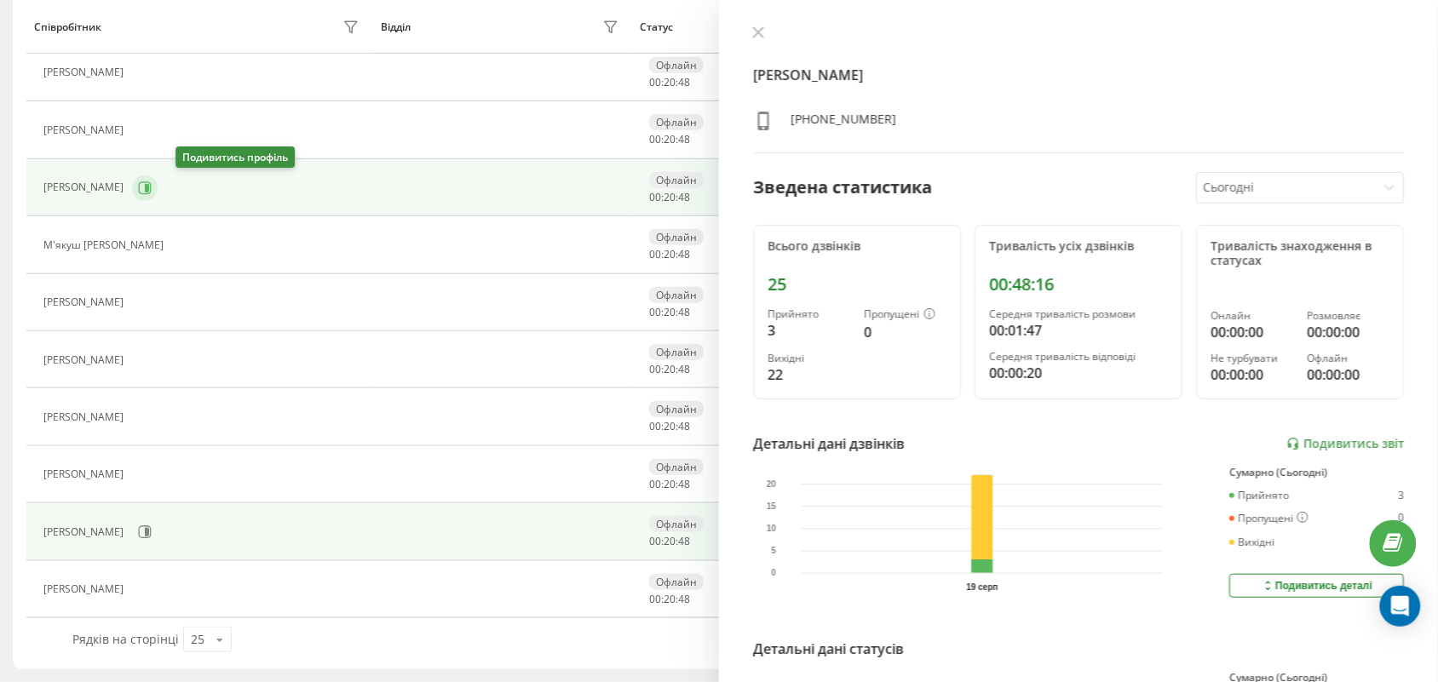
click at [149, 190] on icon at bounding box center [147, 187] width 4 height 9
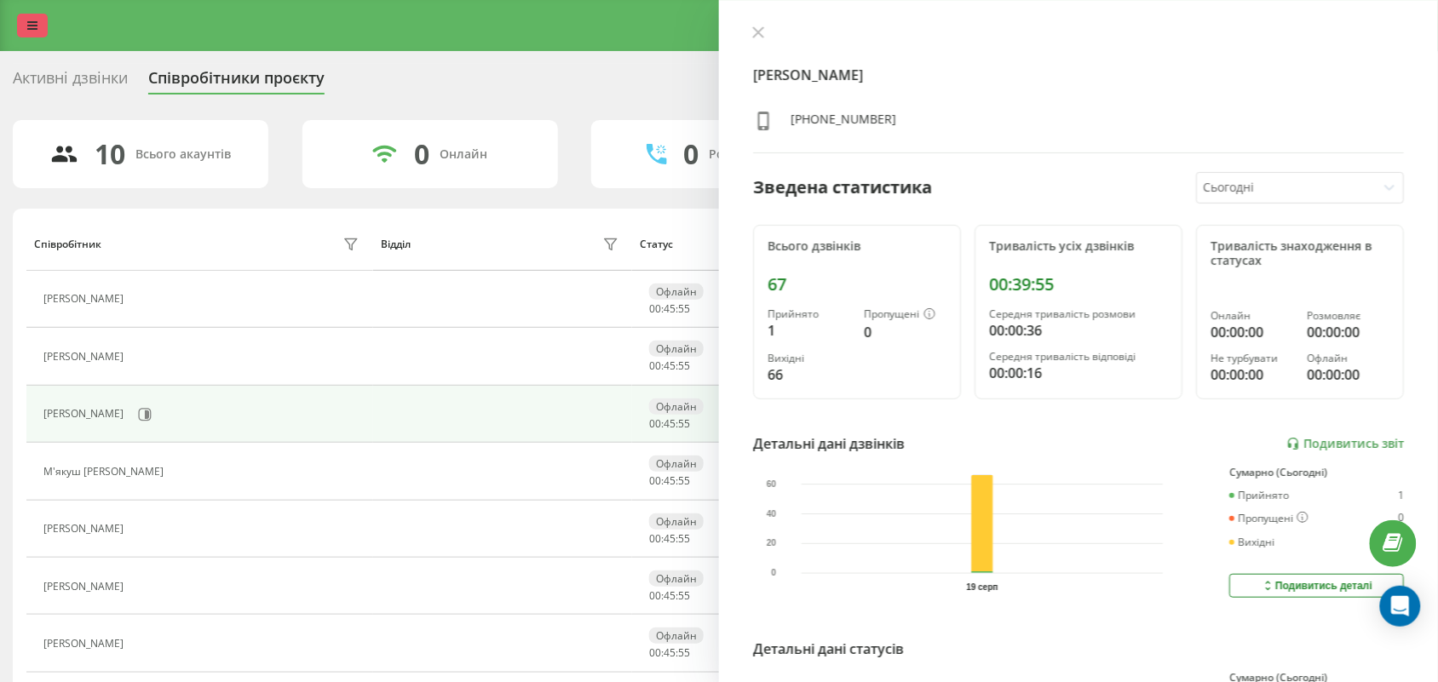
click at [32, 36] on link at bounding box center [32, 26] width 31 height 24
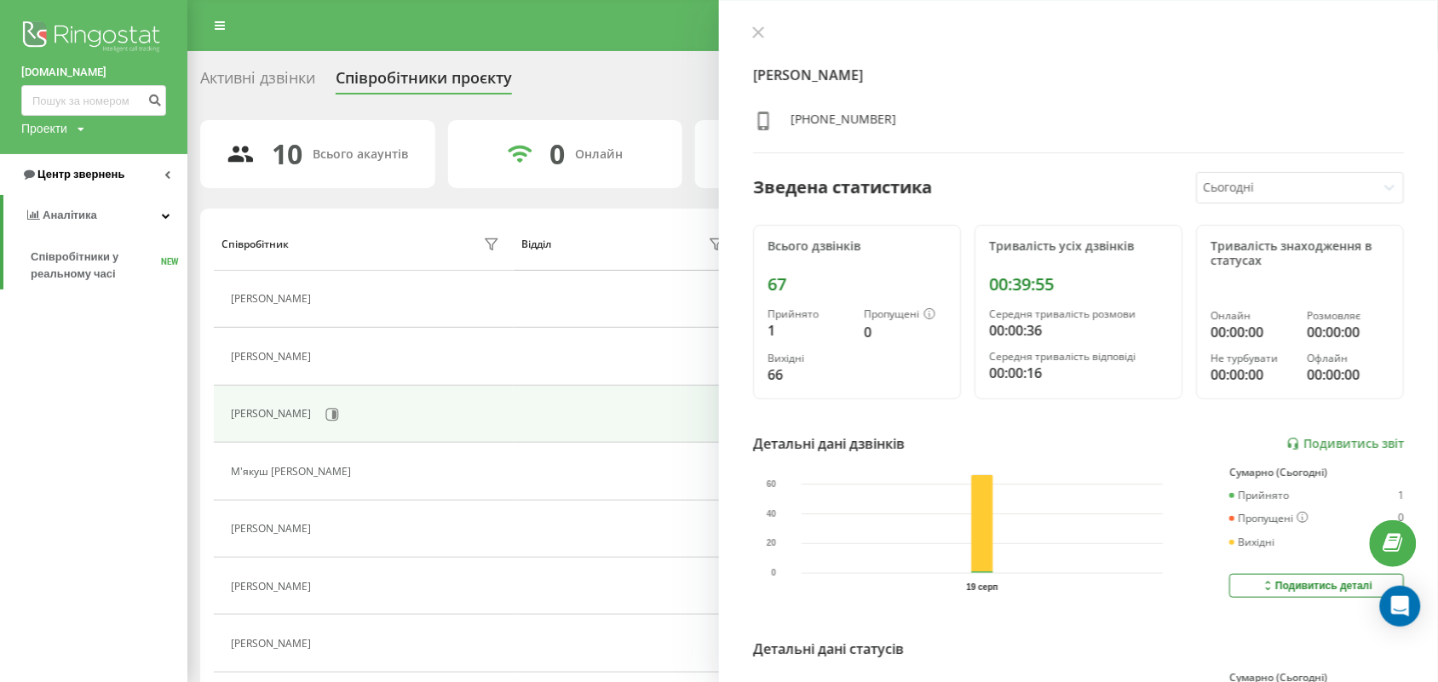
click at [77, 170] on span "Центр звернень" at bounding box center [80, 174] width 87 height 13
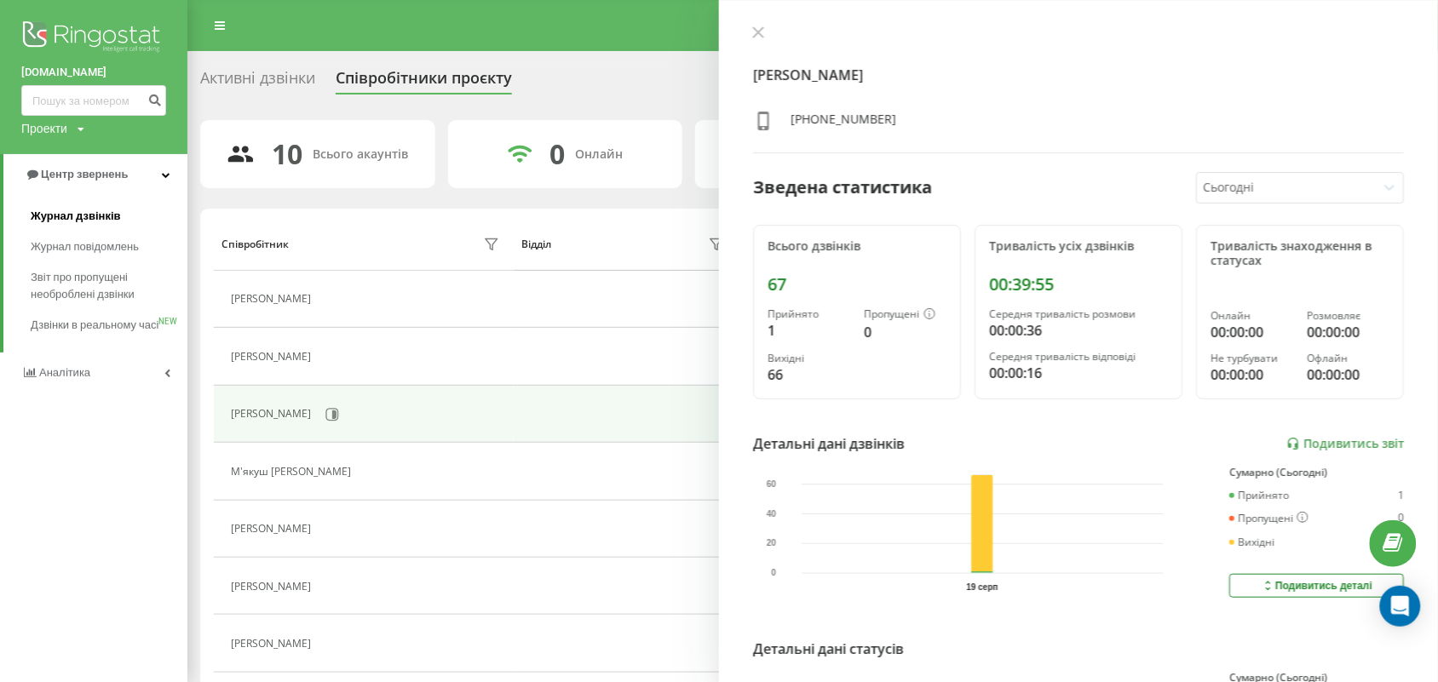
click at [89, 215] on span "Журнал дзвінків" at bounding box center [76, 216] width 90 height 17
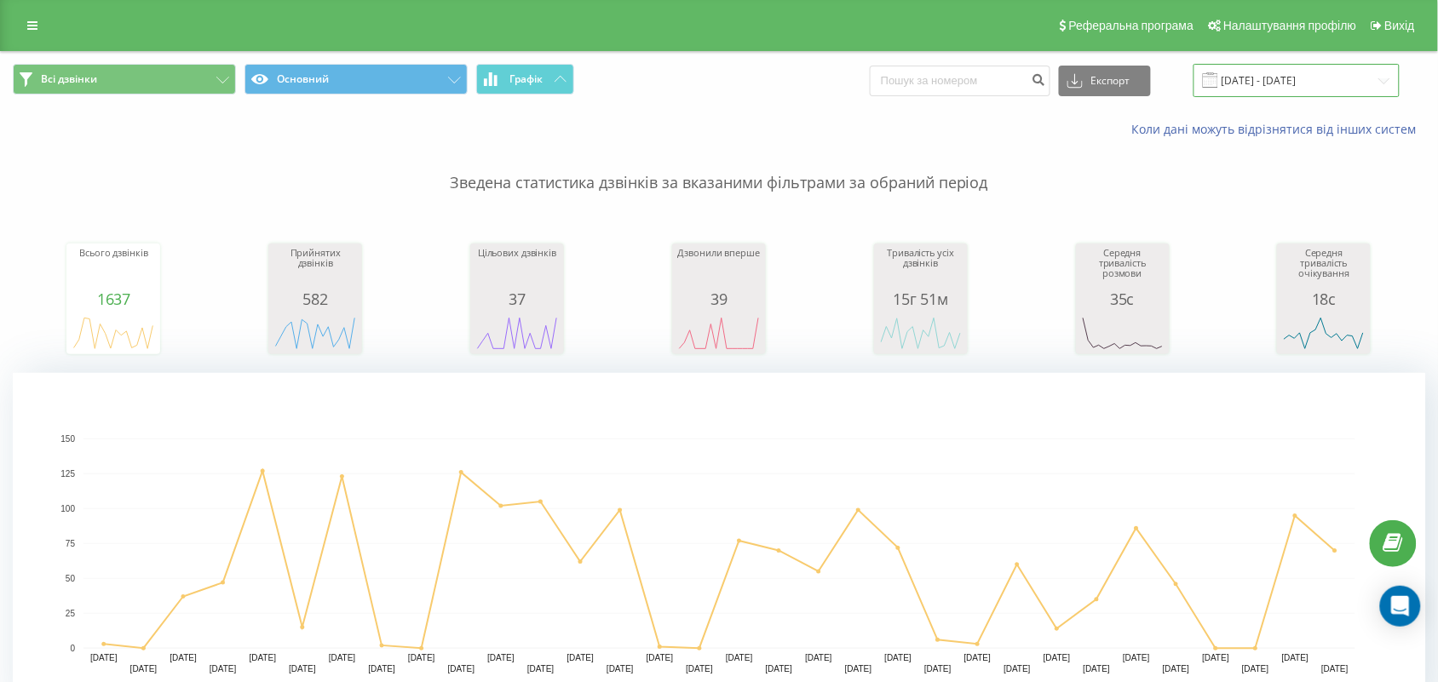
click at [1239, 86] on input "[DATE] - [DATE]" at bounding box center [1296, 80] width 206 height 33
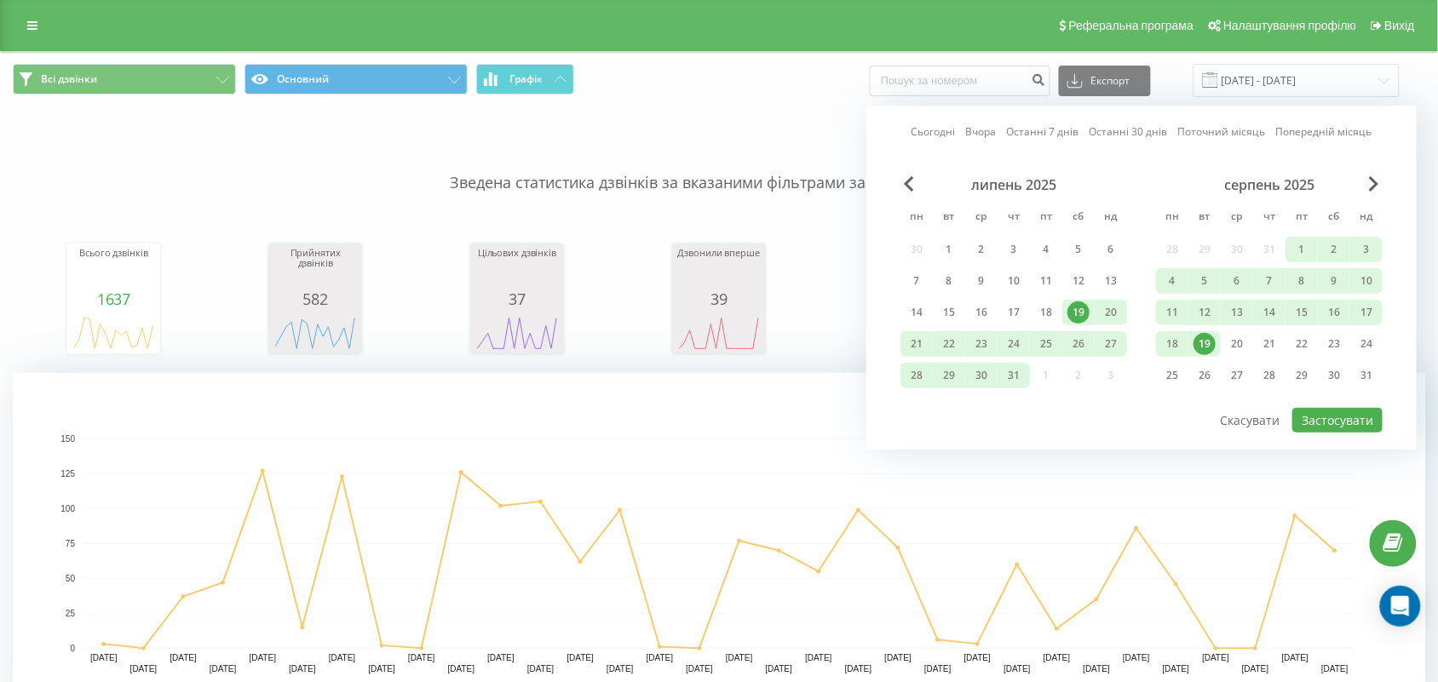
click at [1204, 342] on div "19" at bounding box center [1204, 344] width 22 height 22
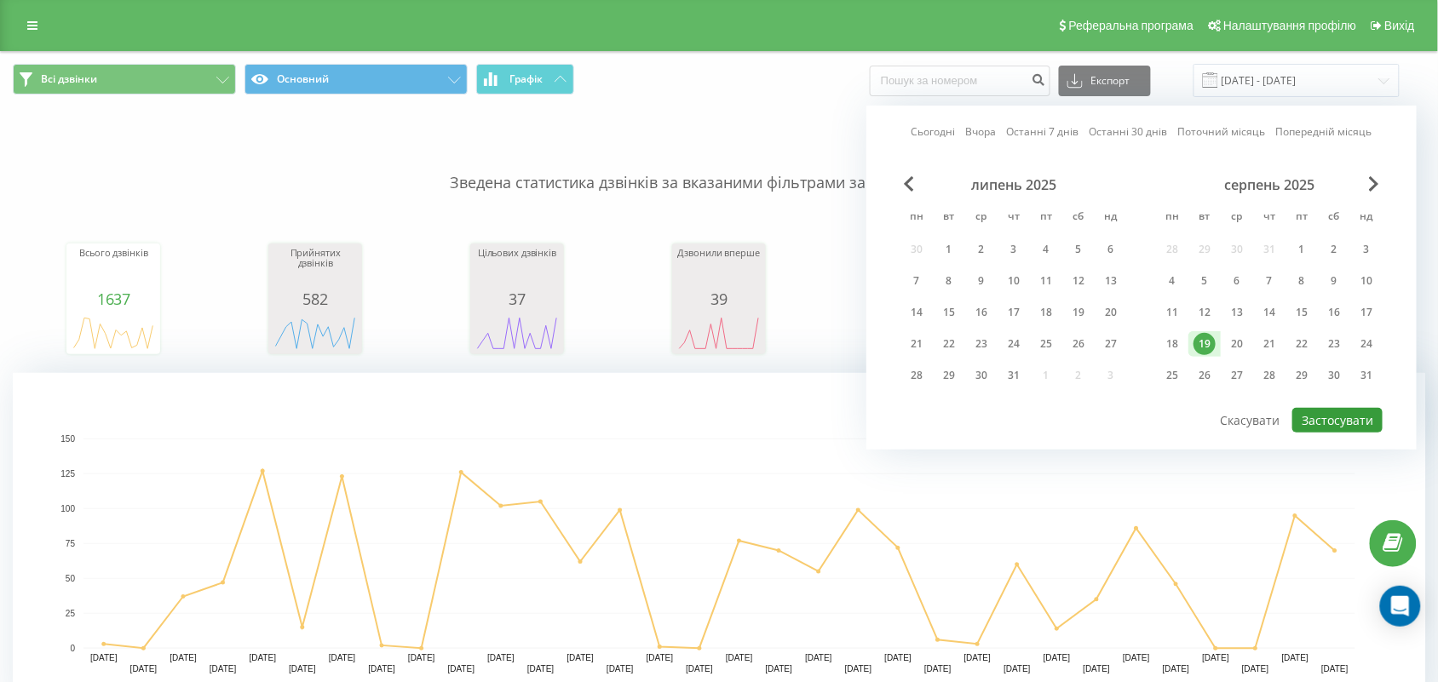
click at [1316, 419] on button "Застосувати" at bounding box center [1337, 420] width 90 height 25
type input "[DATE] - [DATE]"
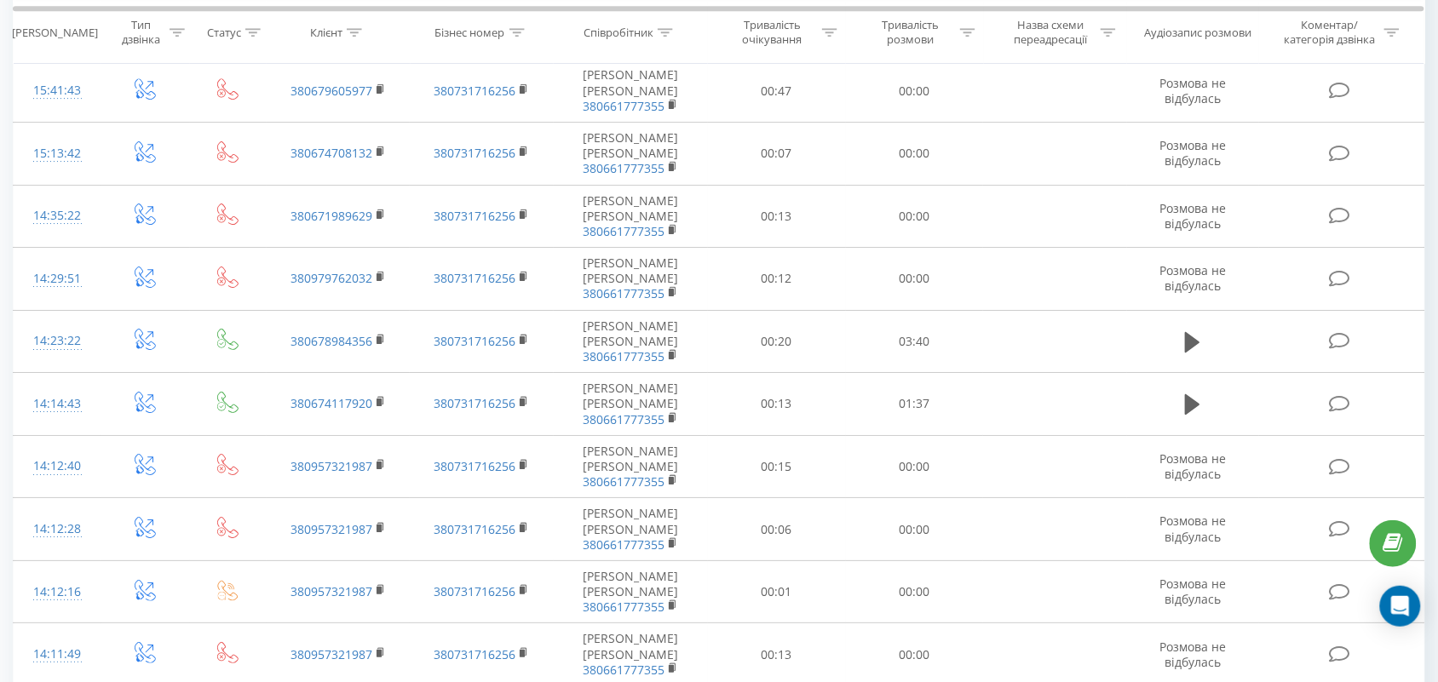
scroll to position [1794, 0]
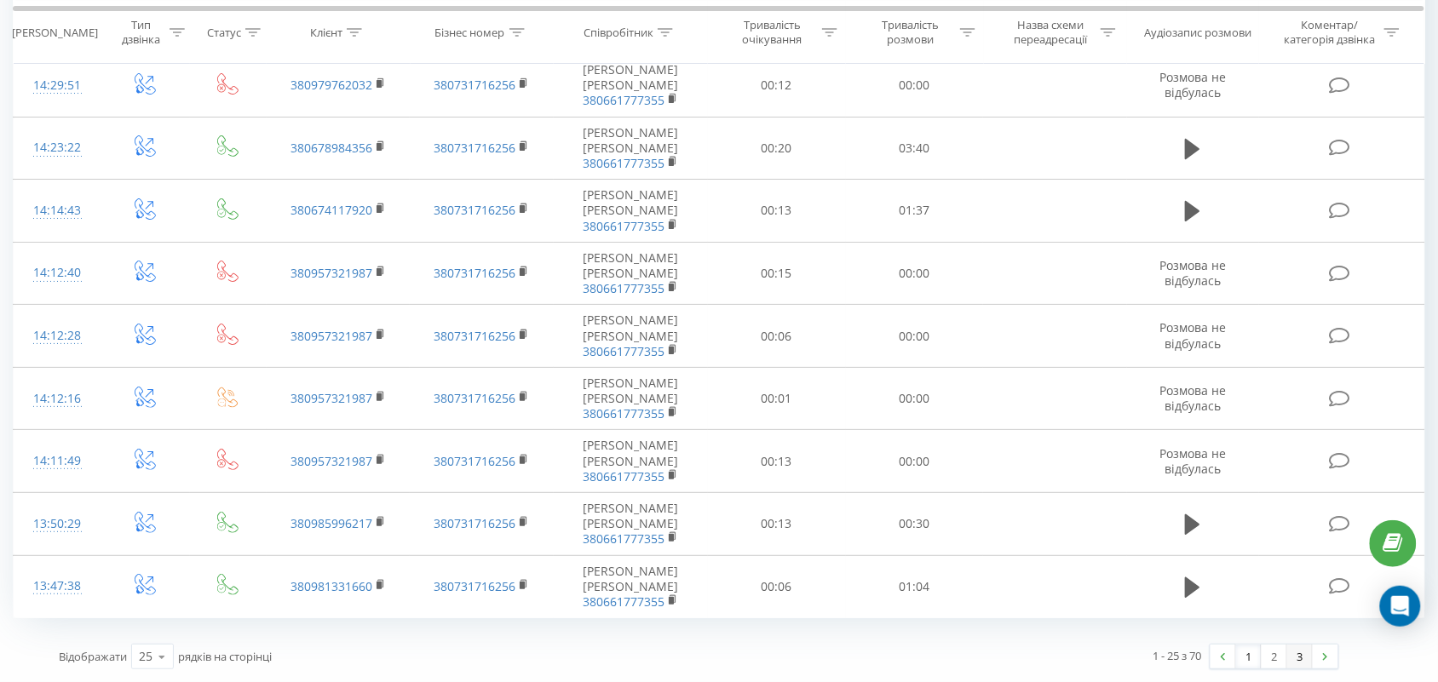
click at [1310, 660] on link "3" at bounding box center [1300, 657] width 26 height 24
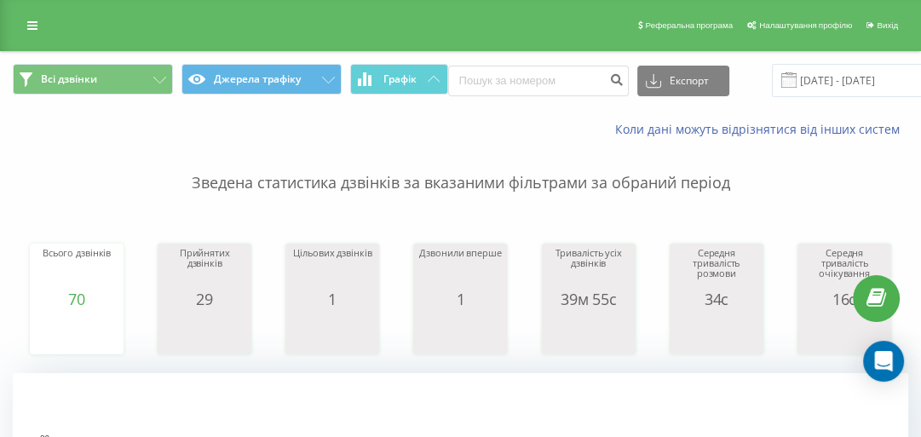
scroll to position [1448, 0]
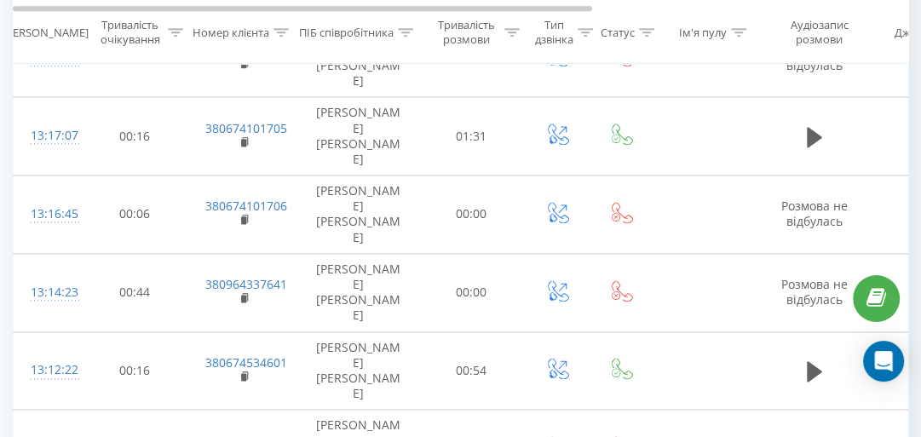
scroll to position [1696, 0]
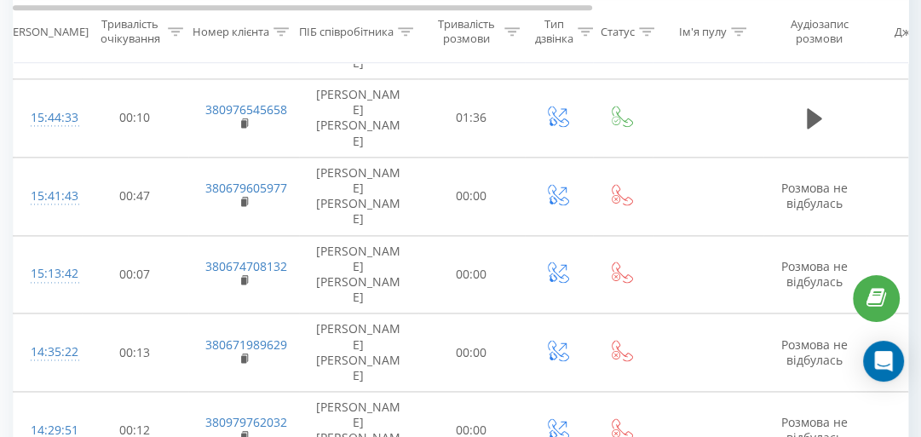
scroll to position [1696, 0]
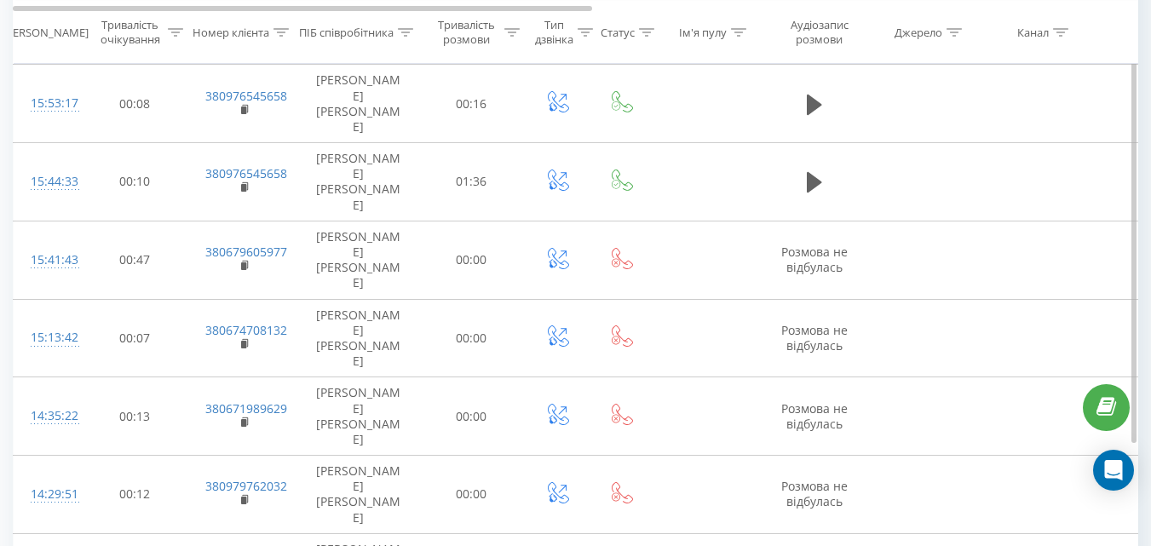
scroll to position [1658, 0]
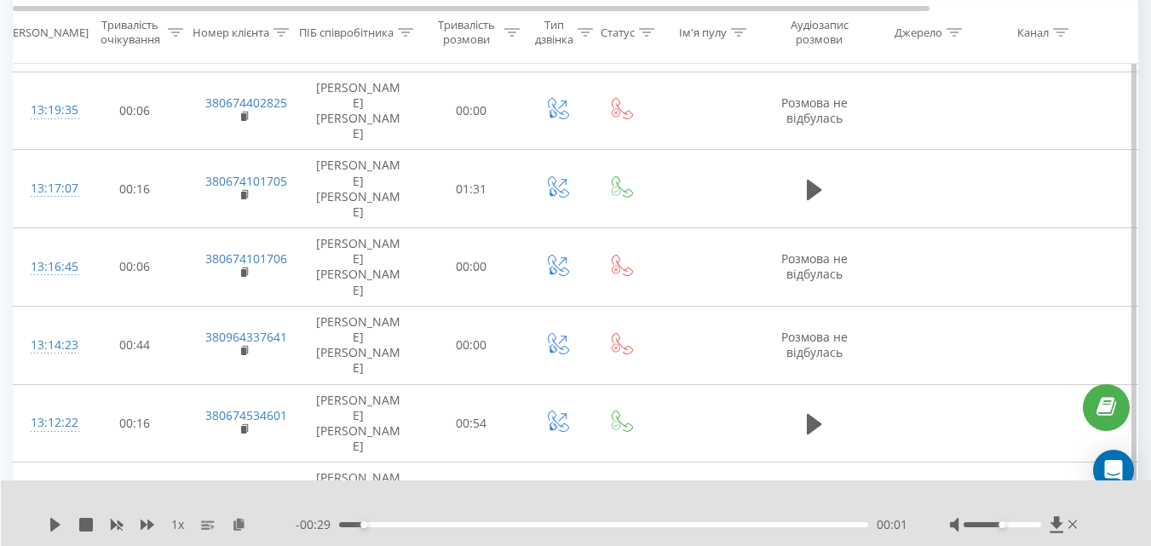
scroll to position [1606, 0]
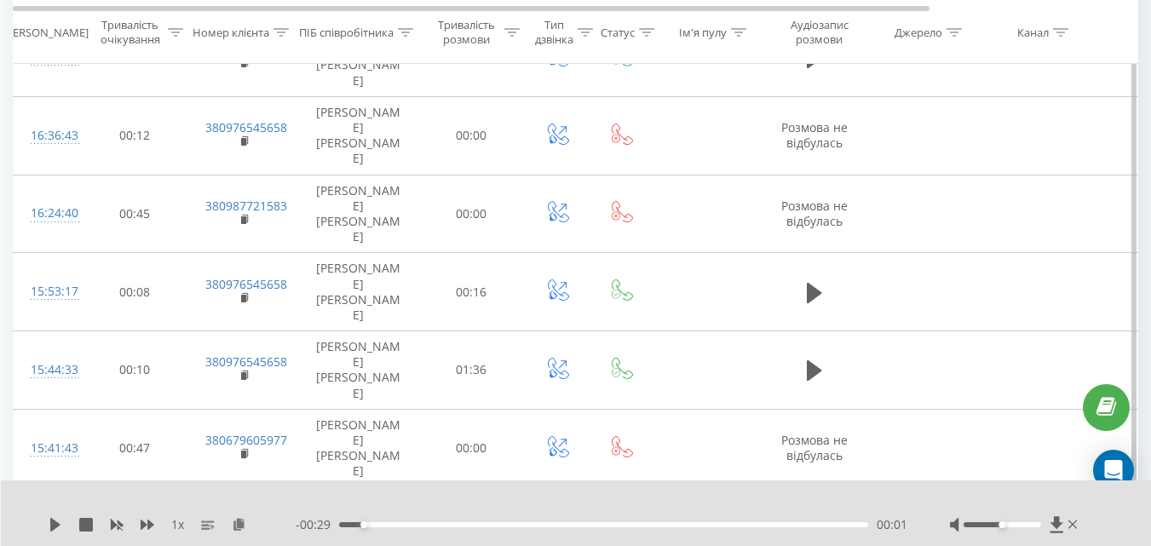
scroll to position [1494, 0]
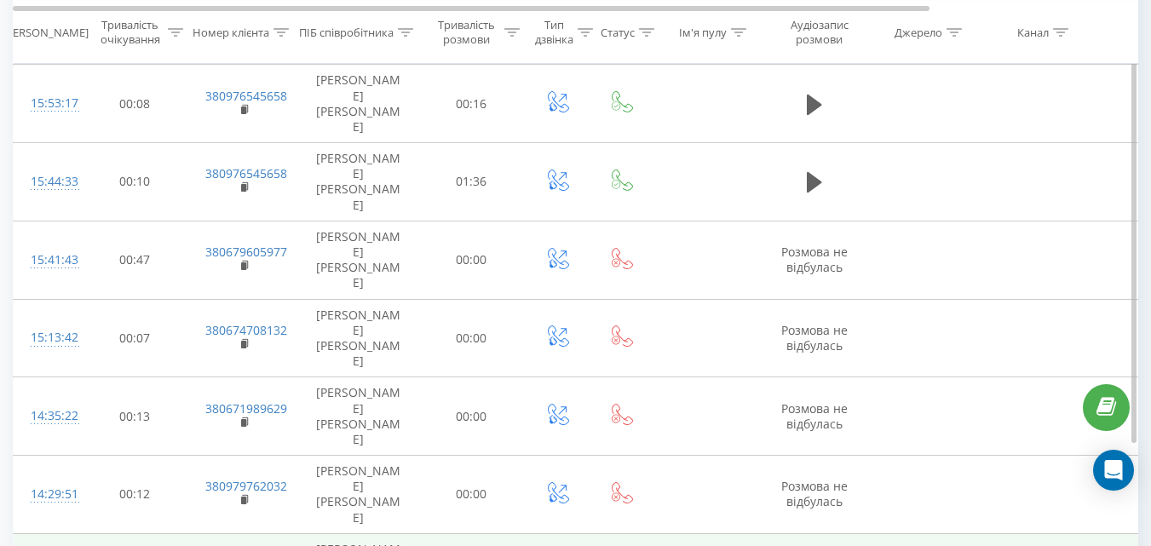
scroll to position [1658, 0]
